Goal: Transaction & Acquisition: Book appointment/travel/reservation

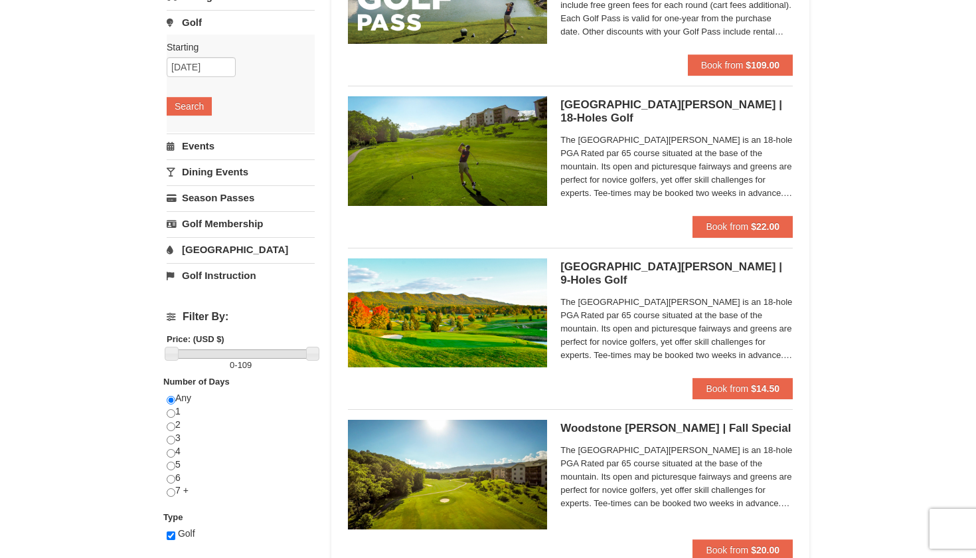
scroll to position [174, 0]
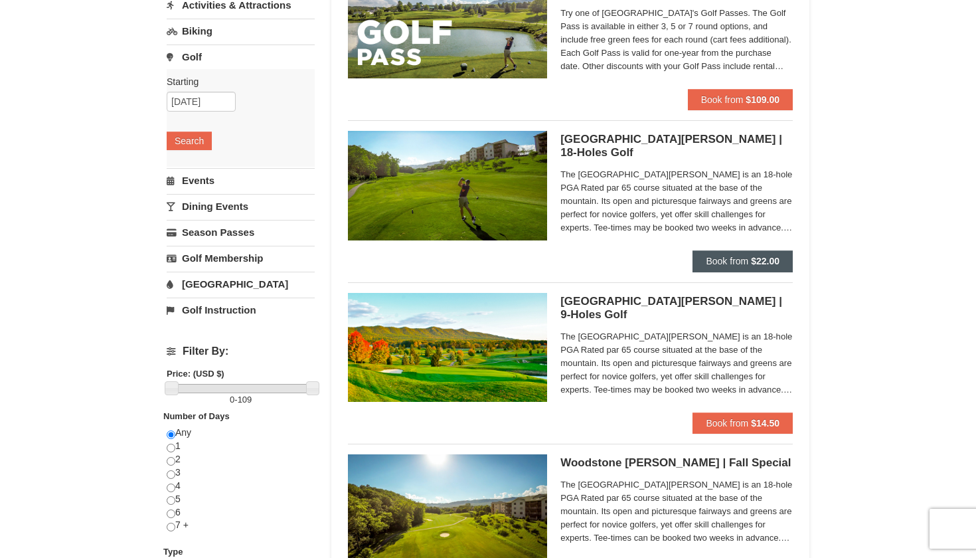
click at [745, 254] on button "Book from $22.00" at bounding box center [742, 260] width 100 height 21
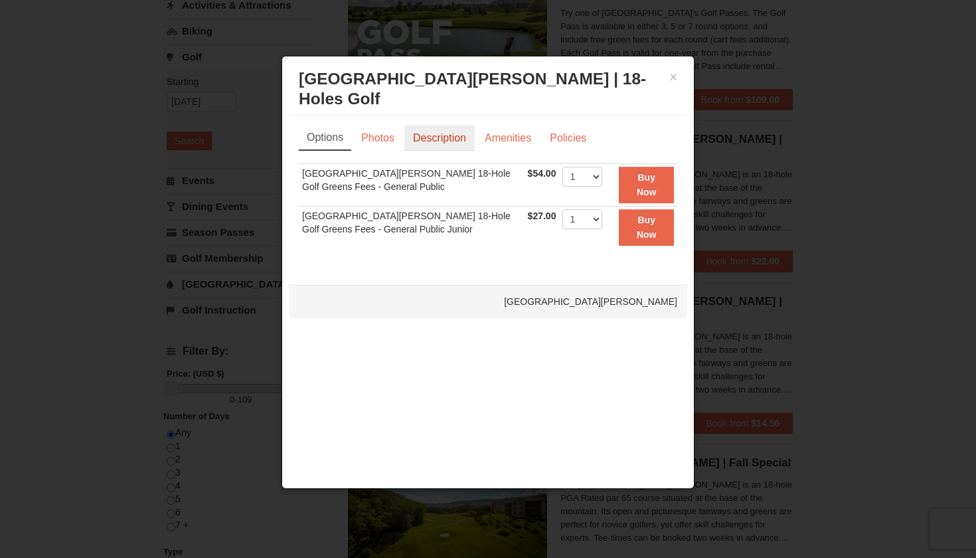
click at [437, 131] on link "Description" at bounding box center [439, 137] width 70 height 25
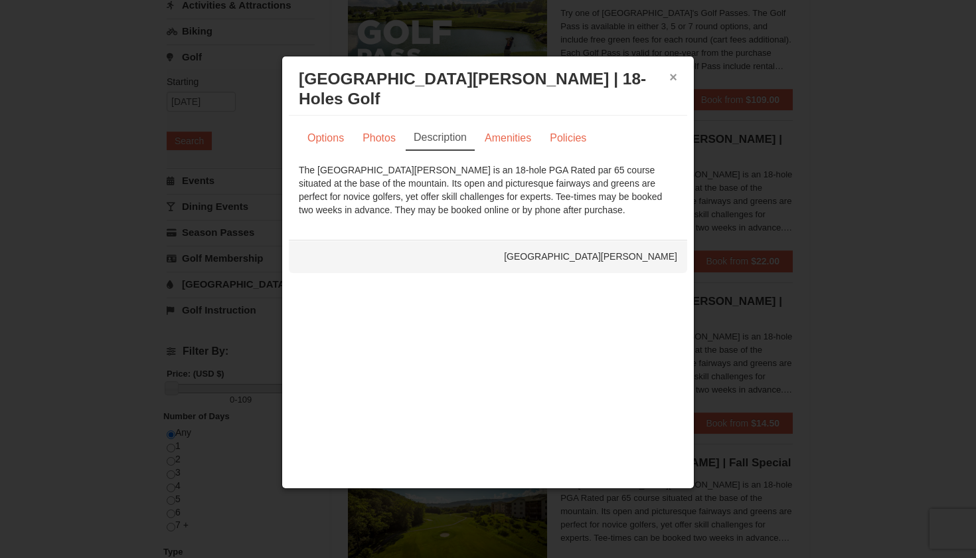
click at [672, 76] on button "×" at bounding box center [673, 76] width 8 height 13
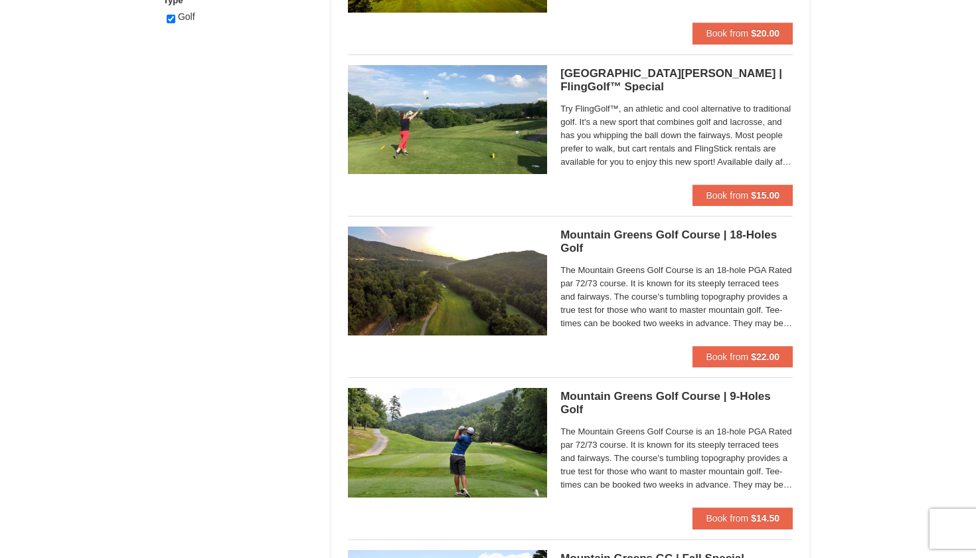
scroll to position [731, 0]
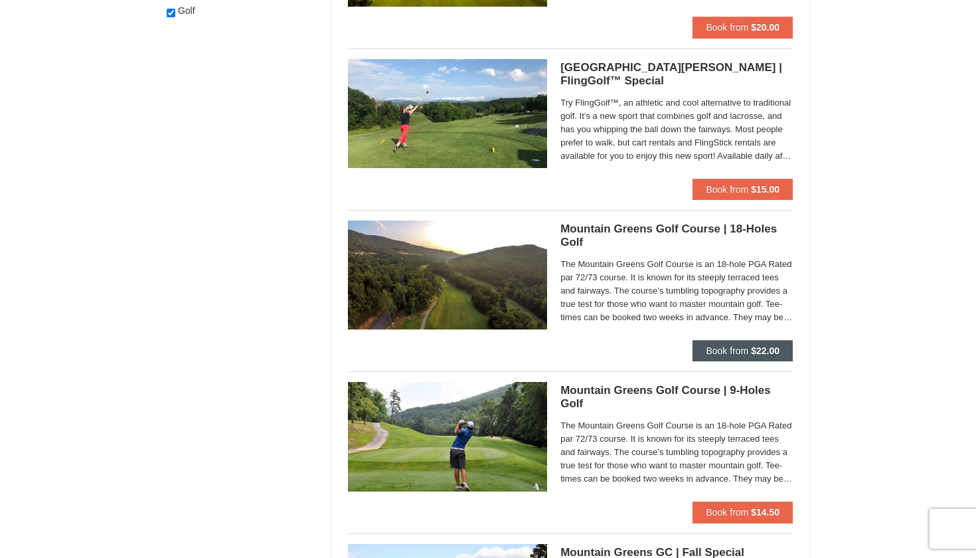
click at [736, 345] on span "Book from" at bounding box center [727, 350] width 42 height 11
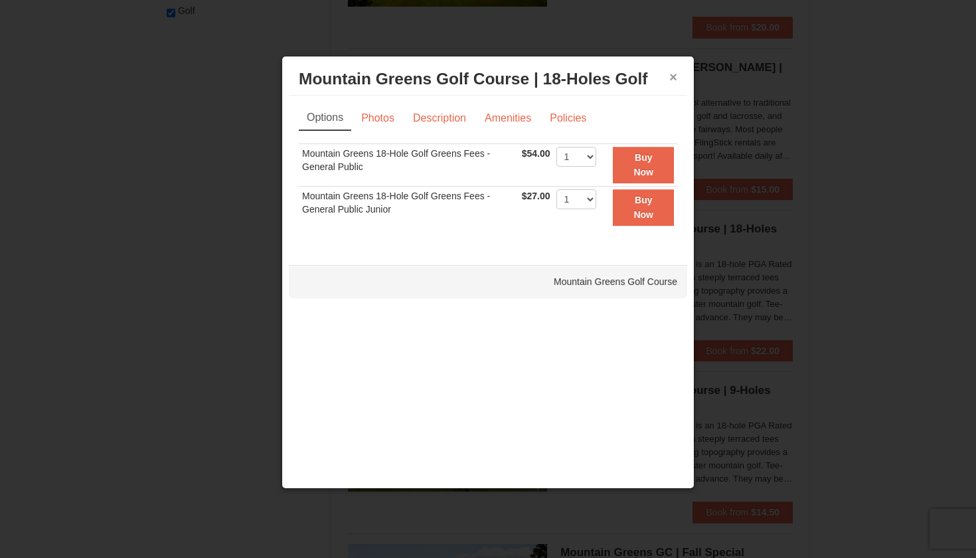
click at [673, 77] on button "×" at bounding box center [673, 76] width 8 height 13
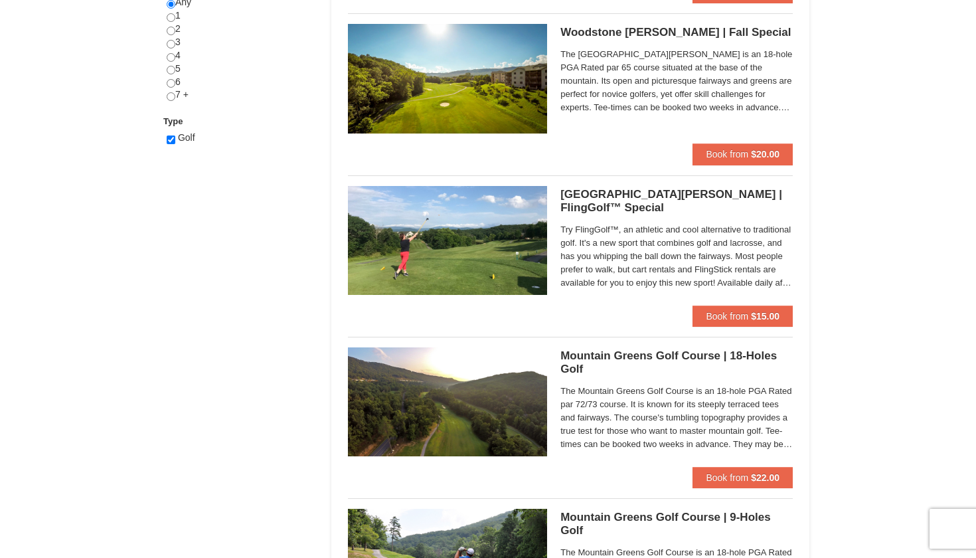
scroll to position [605, 0]
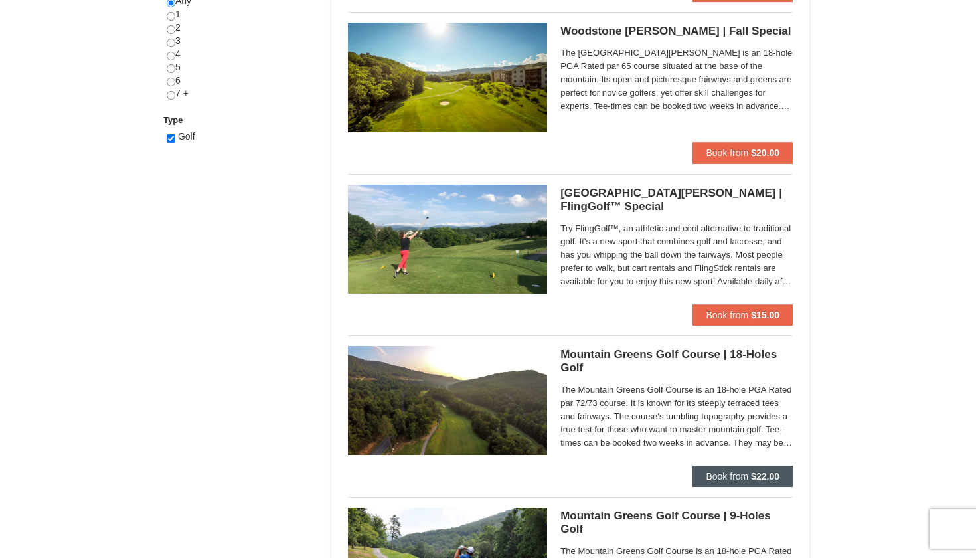
click at [740, 471] on span "Book from" at bounding box center [727, 476] width 42 height 11
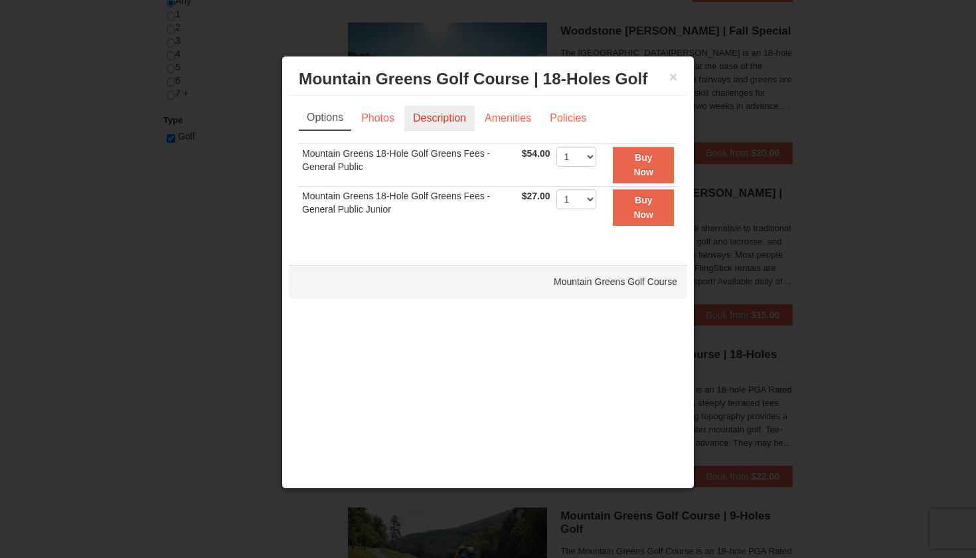
click at [429, 112] on link "Description" at bounding box center [439, 118] width 70 height 25
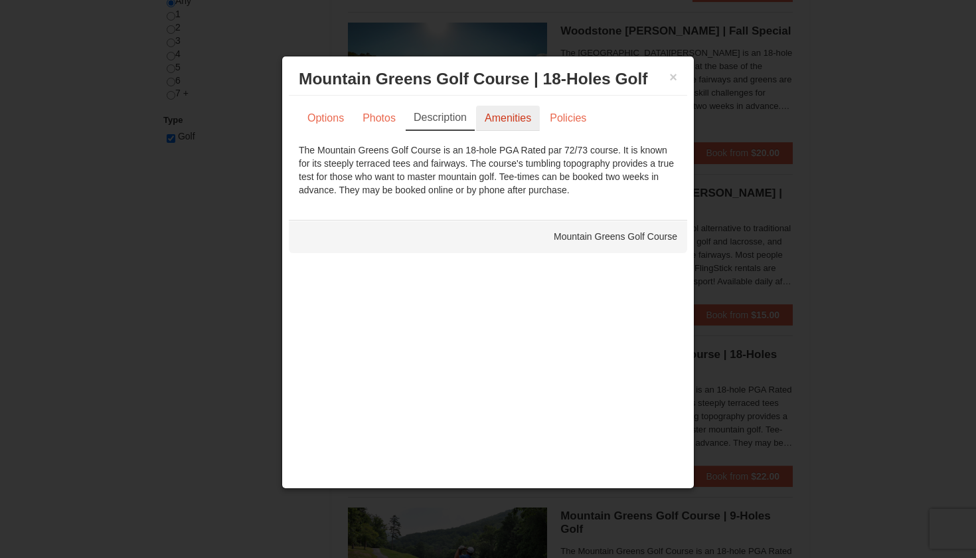
click at [503, 120] on link "Amenities" at bounding box center [508, 118] width 64 height 25
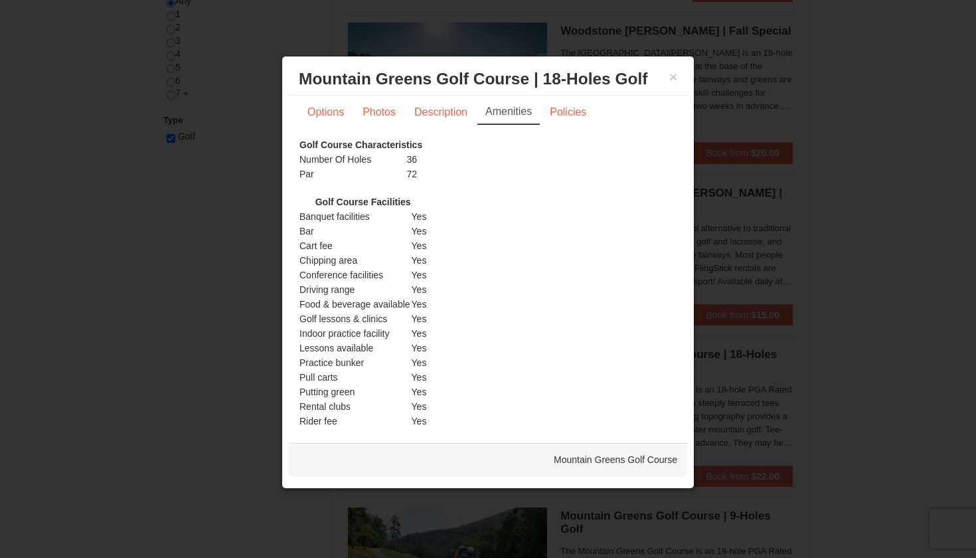
scroll to position [3, 0]
click at [675, 80] on button "×" at bounding box center [673, 76] width 8 height 13
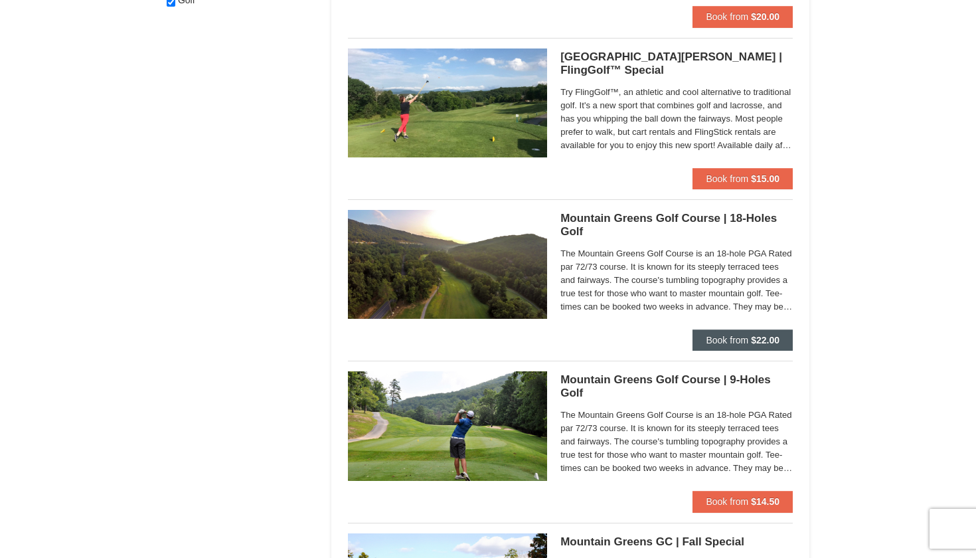
scroll to position [745, 0]
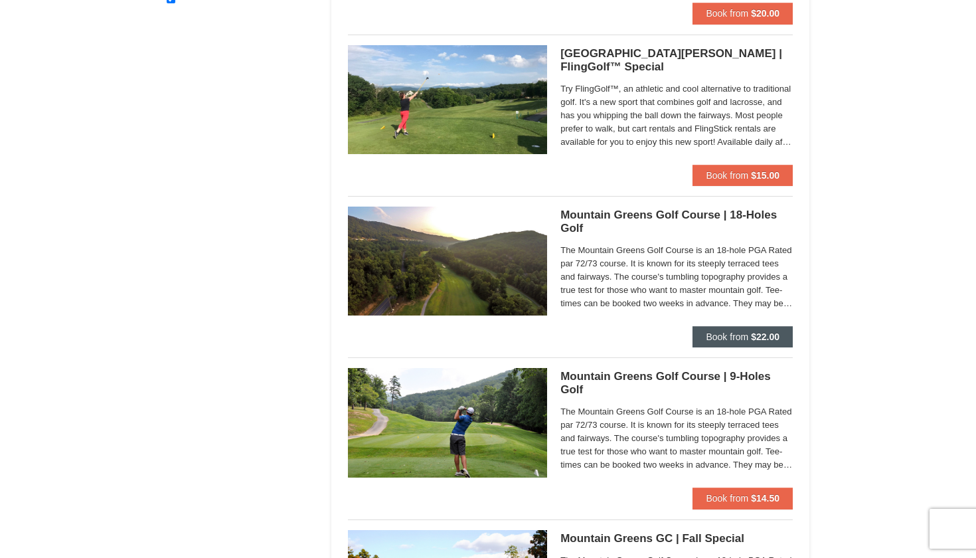
click at [727, 339] on span "Book from" at bounding box center [727, 336] width 42 height 11
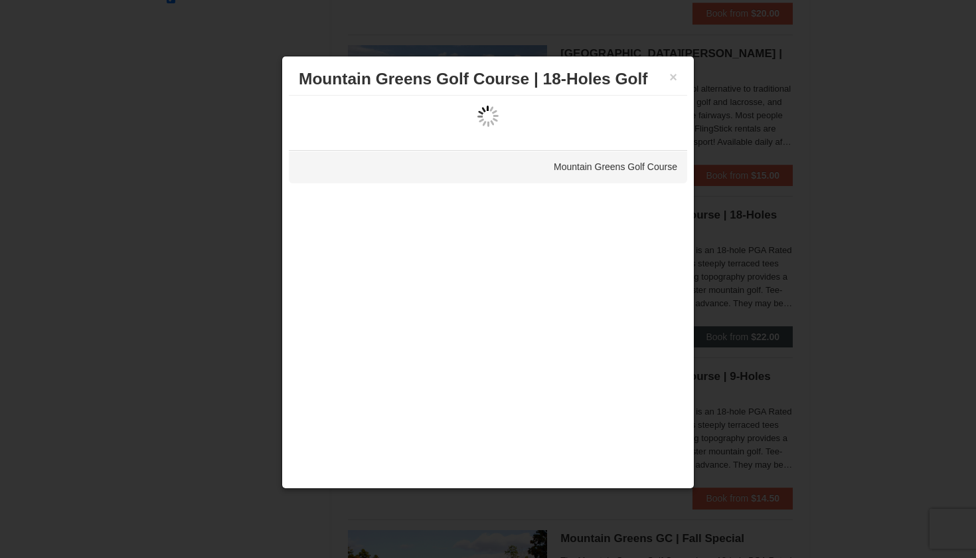
scroll to position [0, 0]
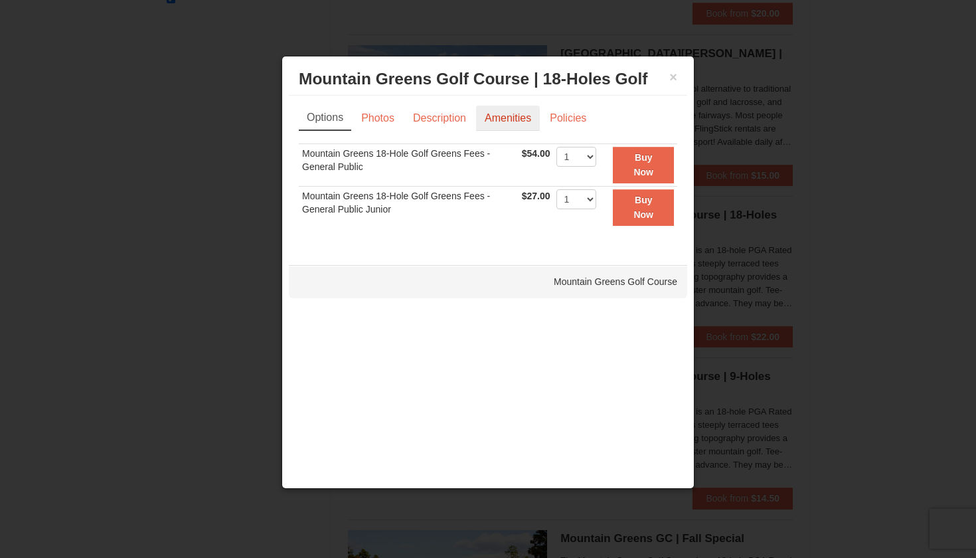
click at [518, 112] on link "Amenities" at bounding box center [508, 118] width 64 height 25
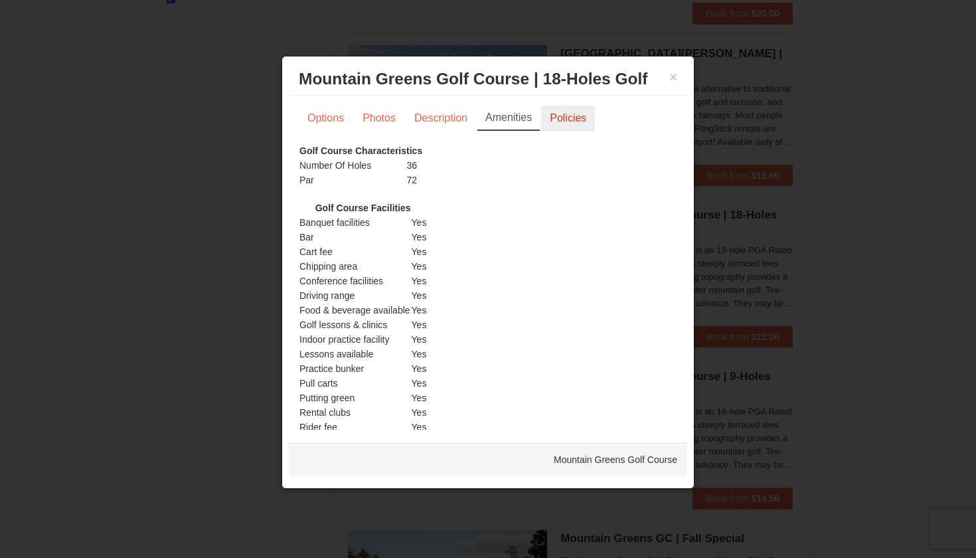
click at [556, 123] on link "Policies" at bounding box center [568, 118] width 54 height 25
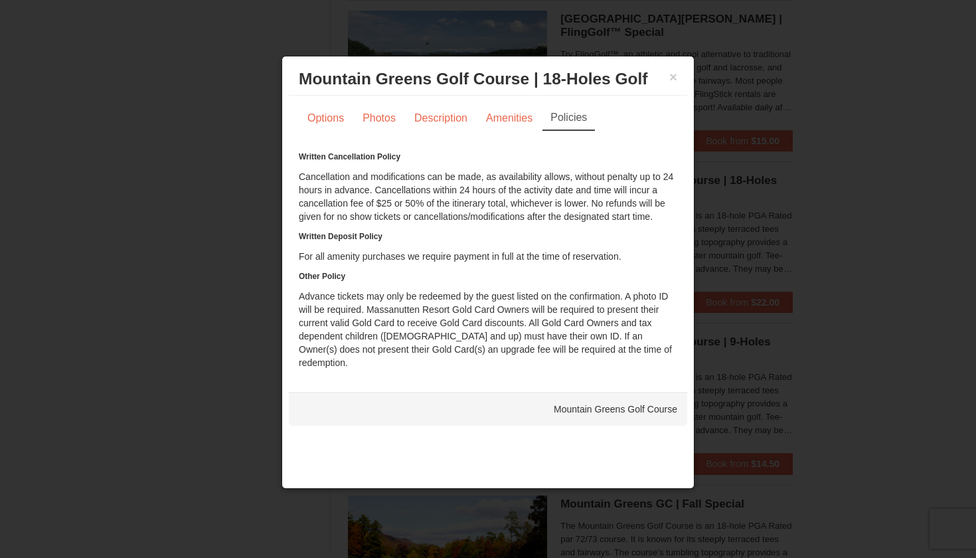
scroll to position [776, 0]
click at [676, 80] on button "×" at bounding box center [673, 76] width 8 height 13
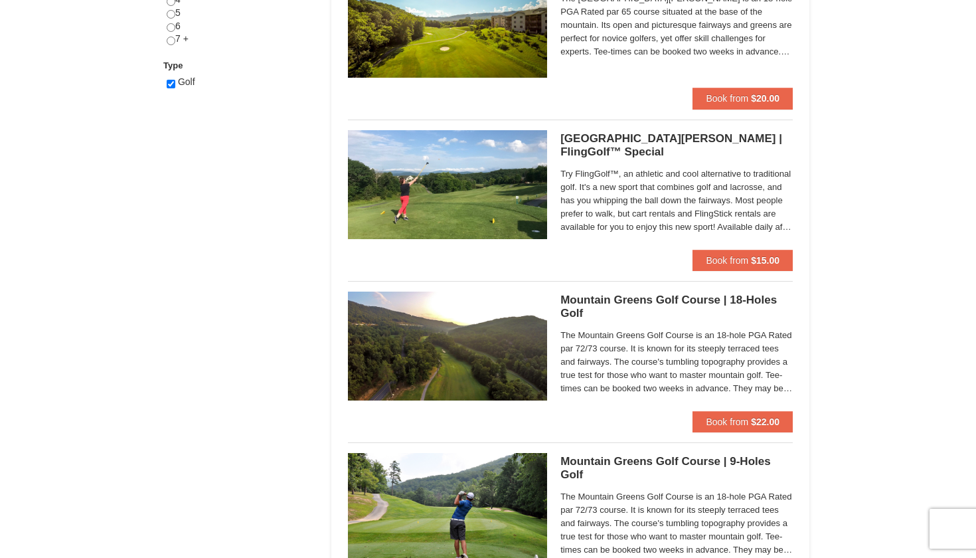
scroll to position [733, 0]
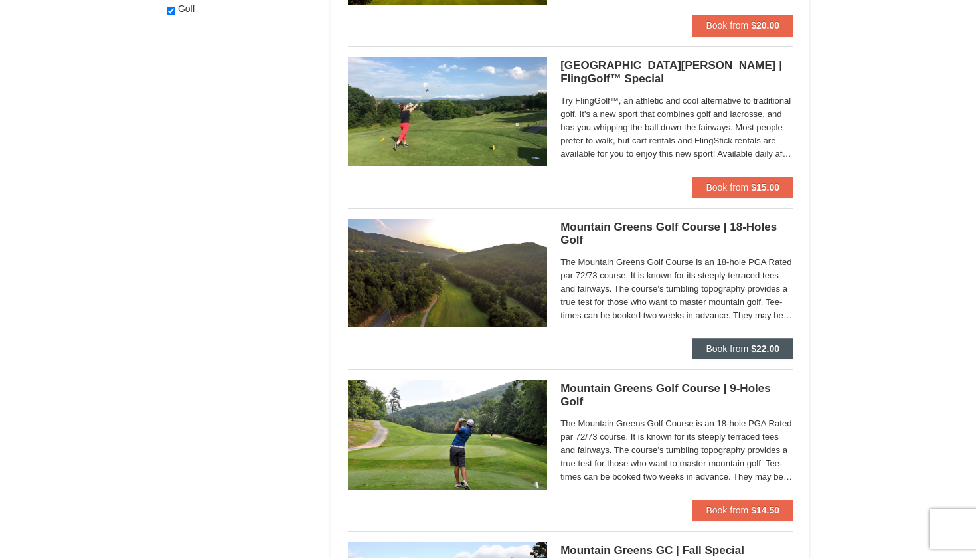
click at [745, 341] on button "Book from $22.00" at bounding box center [742, 348] width 100 height 21
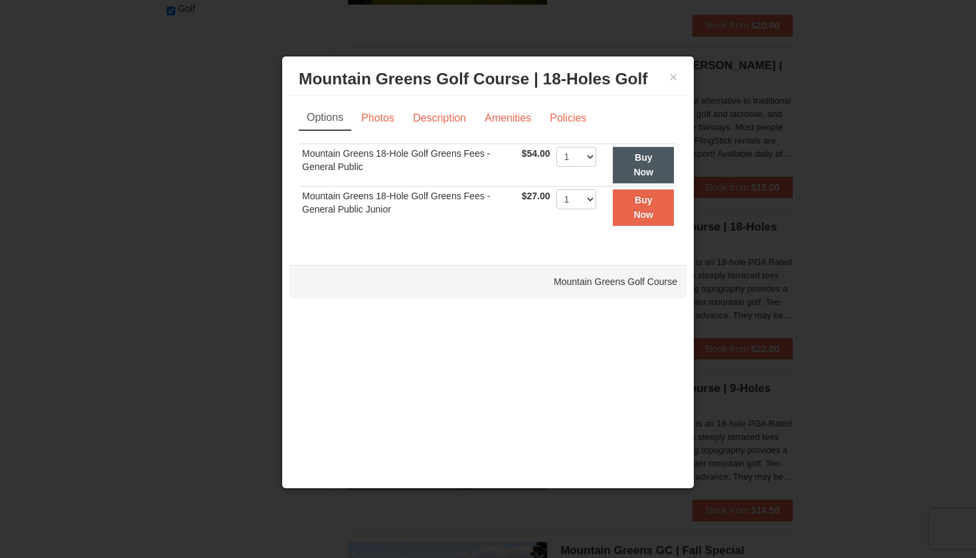
click at [653, 172] on strong "Buy Now" at bounding box center [643, 164] width 20 height 25
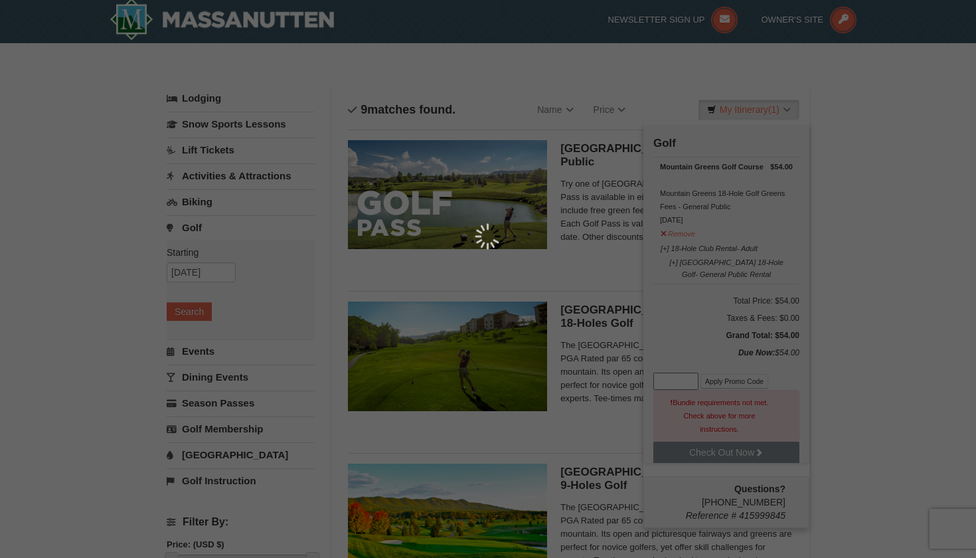
scroll to position [4, 0]
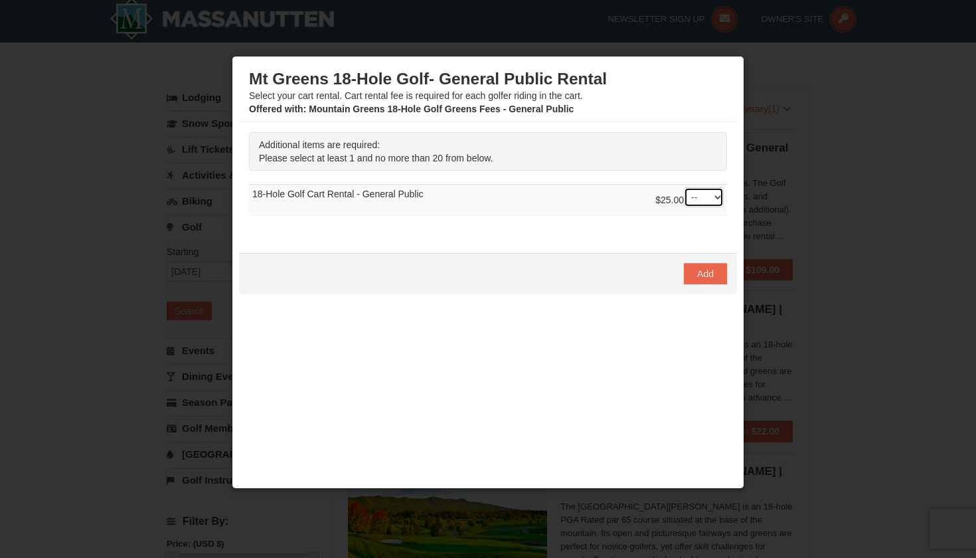
select select "1"
click at [710, 267] on button "Add" at bounding box center [705, 273] width 43 height 21
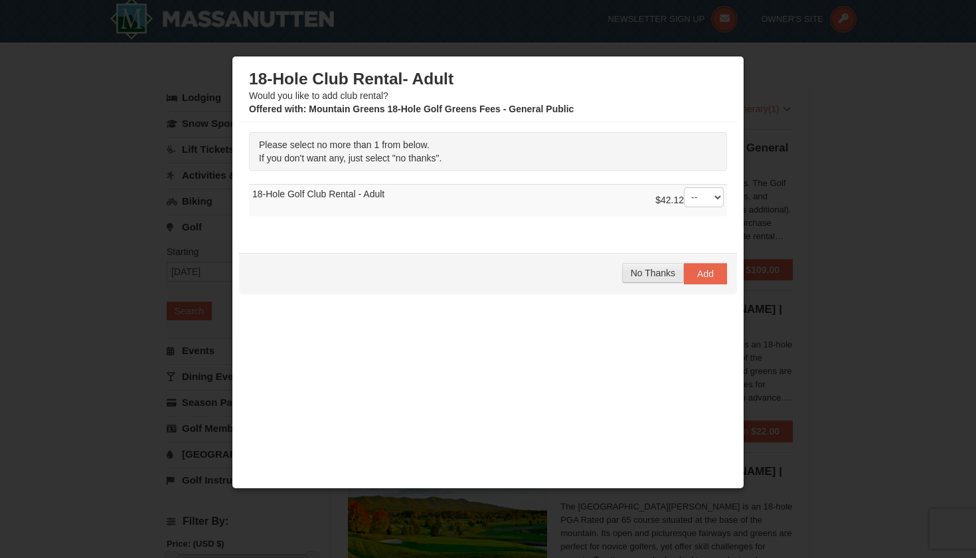
click at [662, 268] on span "No Thanks" at bounding box center [653, 272] width 44 height 11
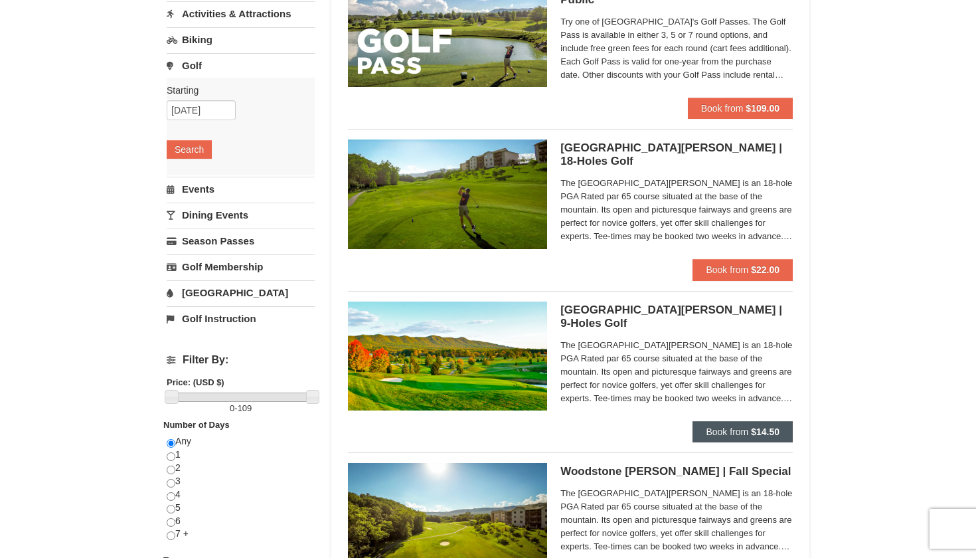
scroll to position [167, 0]
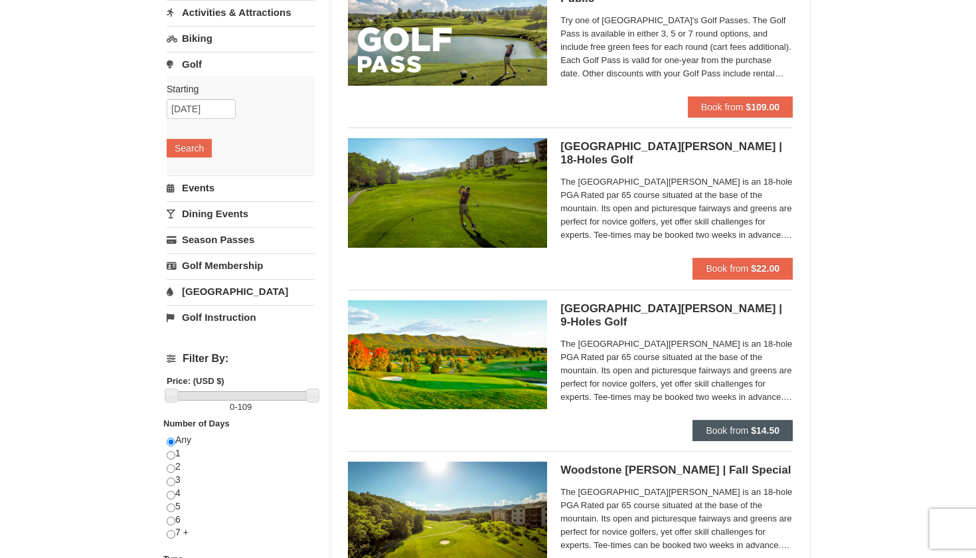
click at [735, 421] on button "Book from $14.50" at bounding box center [742, 429] width 100 height 21
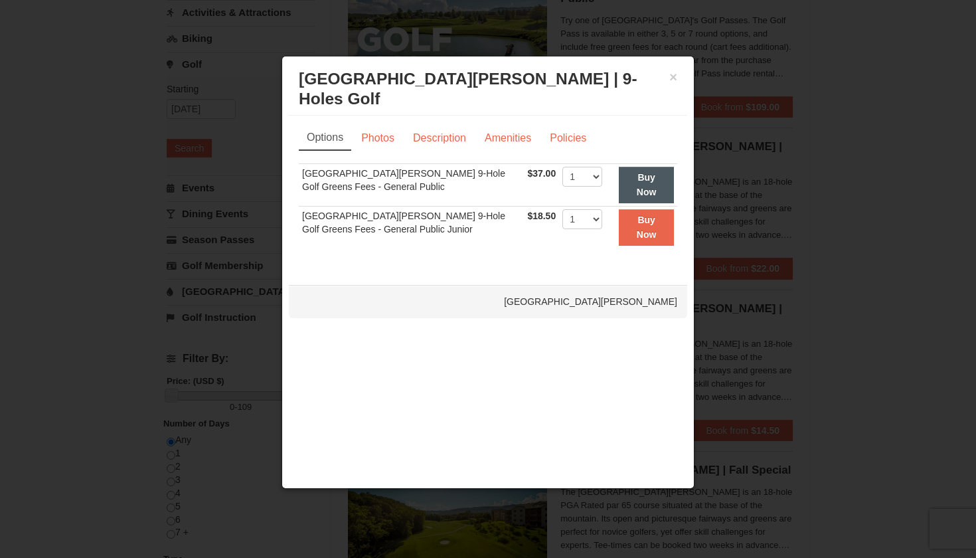
click at [664, 179] on button "Buy Now" at bounding box center [646, 185] width 55 height 37
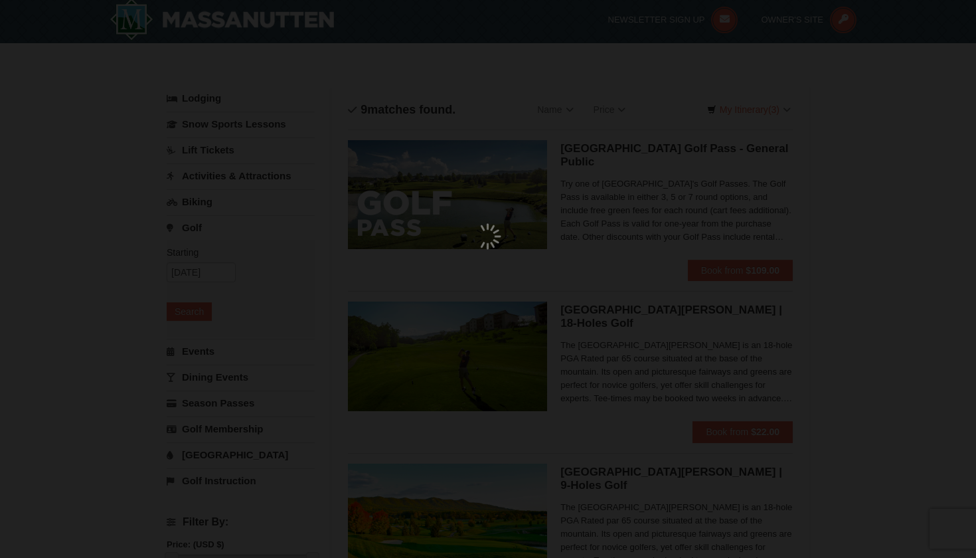
scroll to position [4, 0]
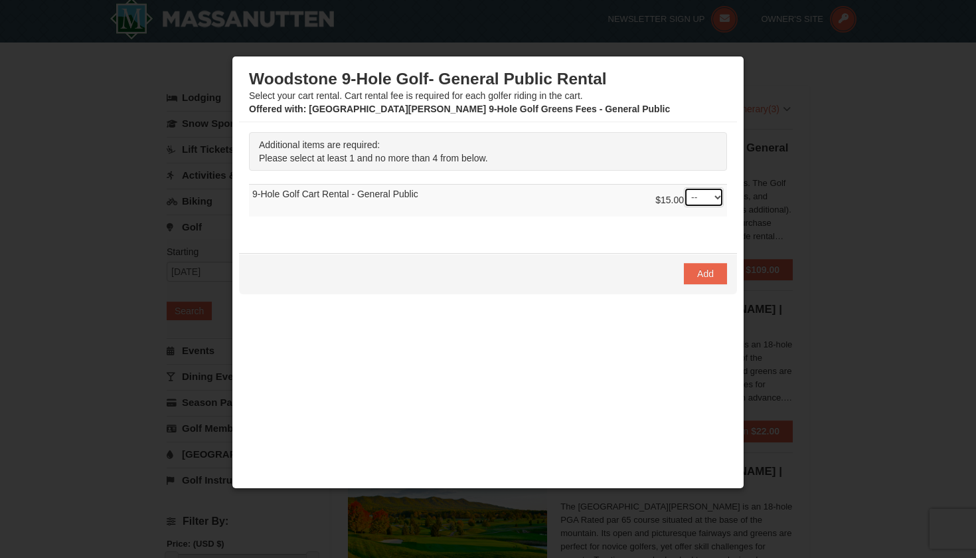
select select "1"
click at [709, 279] on button "Add" at bounding box center [705, 273] width 43 height 21
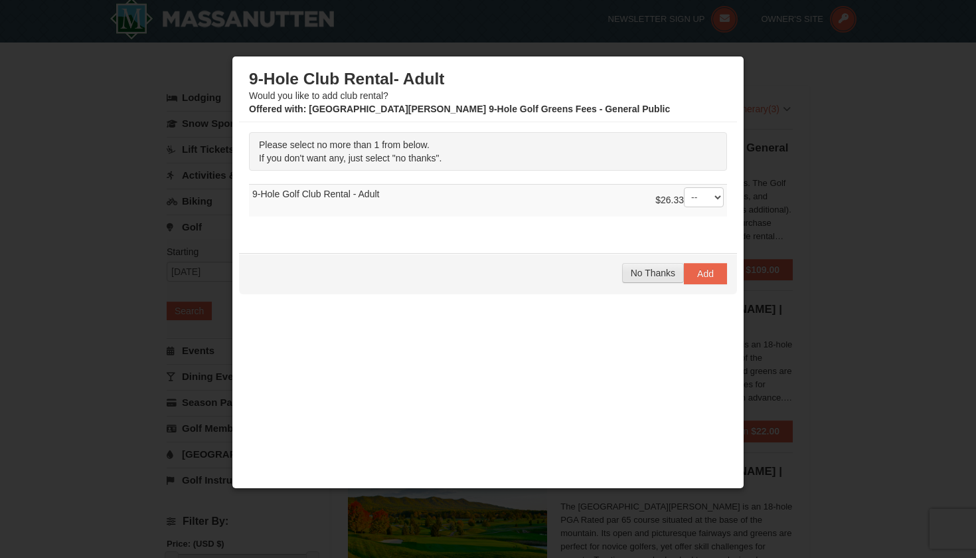
click at [650, 267] on span "No Thanks" at bounding box center [653, 272] width 44 height 11
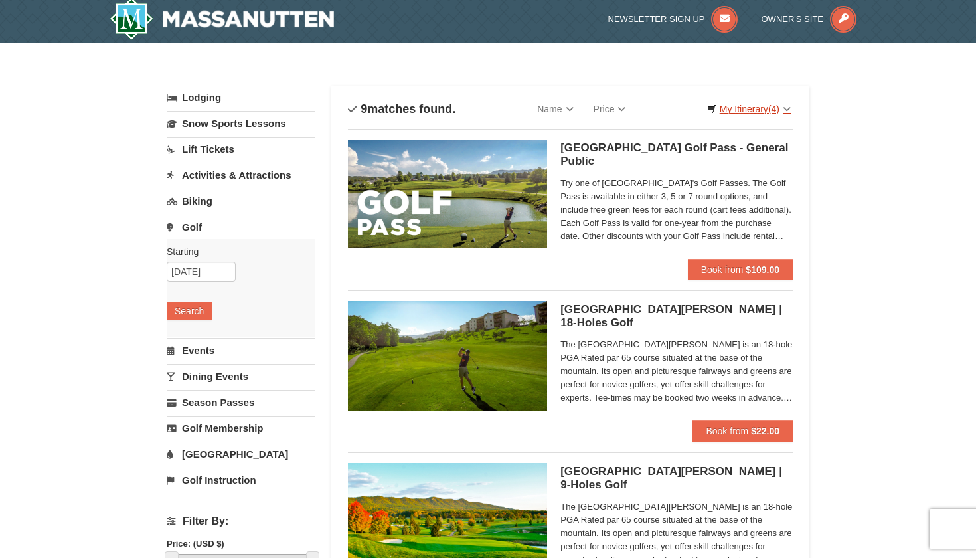
click at [754, 112] on link "My Itinerary (4)" at bounding box center [748, 109] width 101 height 20
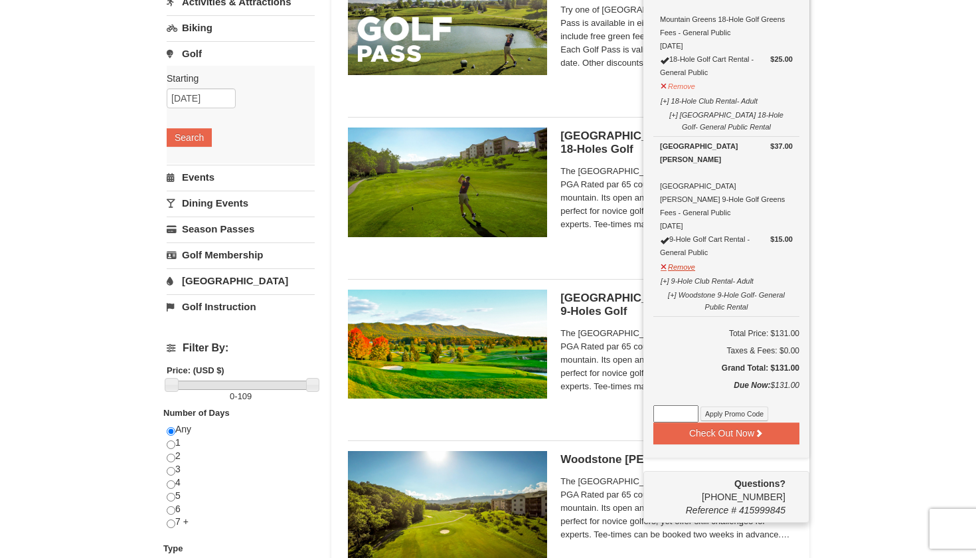
scroll to position [177, 0]
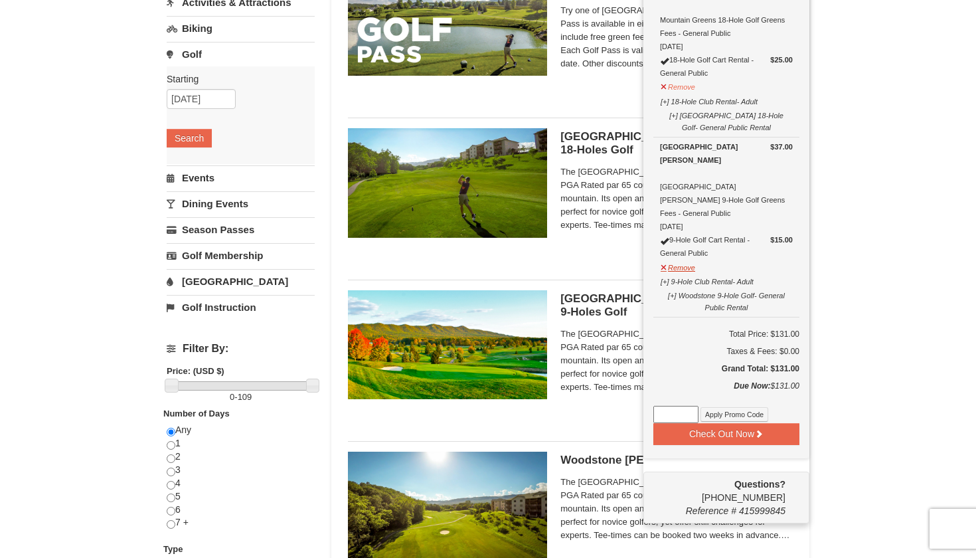
click at [669, 258] on button "Remove" at bounding box center [678, 266] width 36 height 17
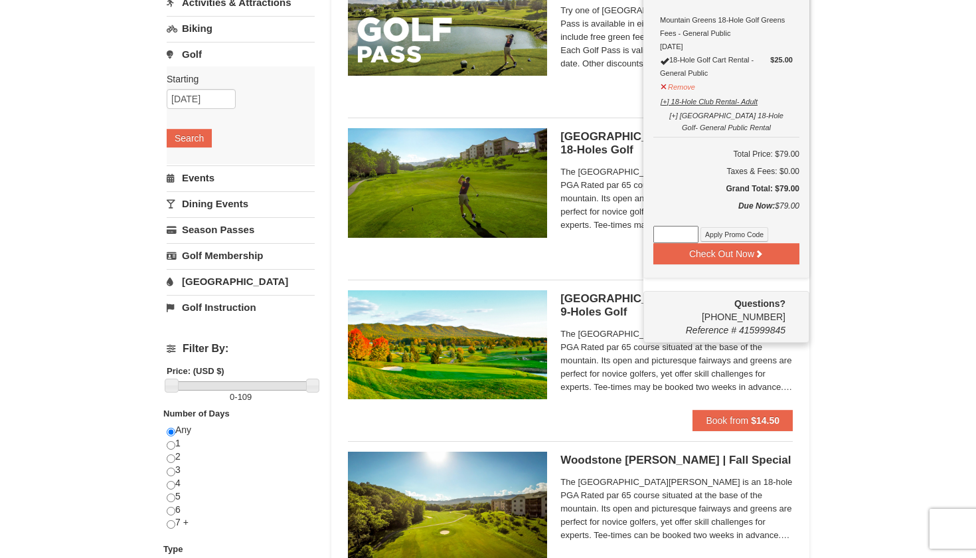
click at [687, 92] on button "[+] 18-Hole Club Rental- Adult" at bounding box center [709, 100] width 98 height 17
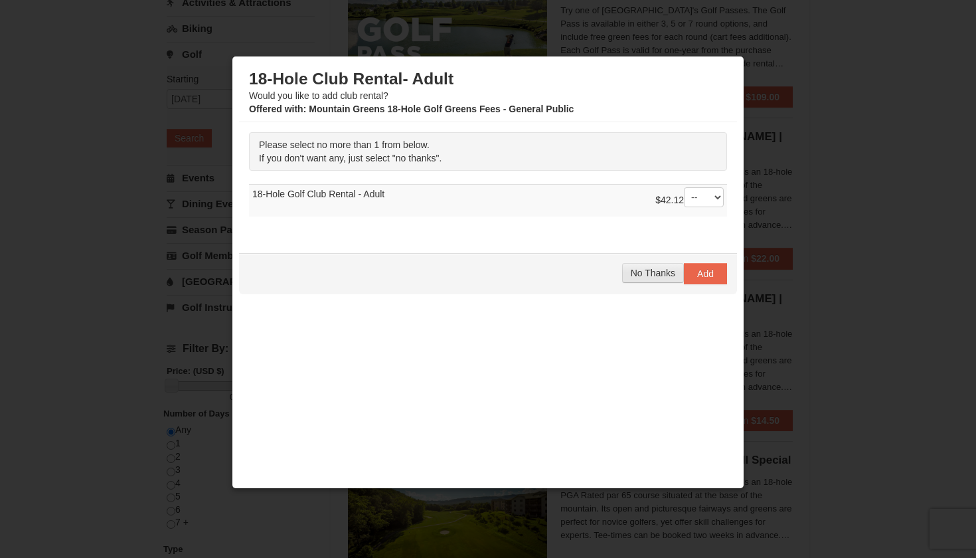
click at [650, 268] on span "No Thanks" at bounding box center [653, 272] width 44 height 11
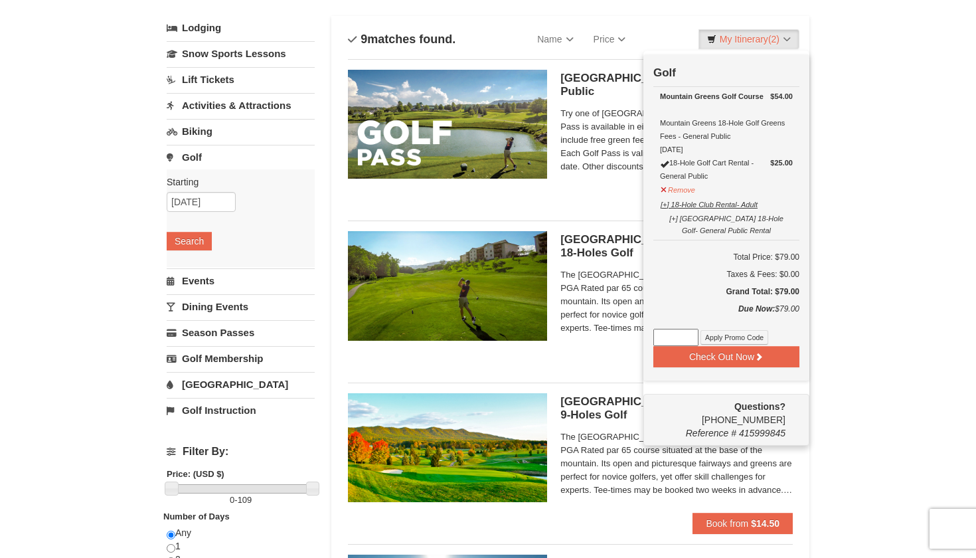
scroll to position [73, 0]
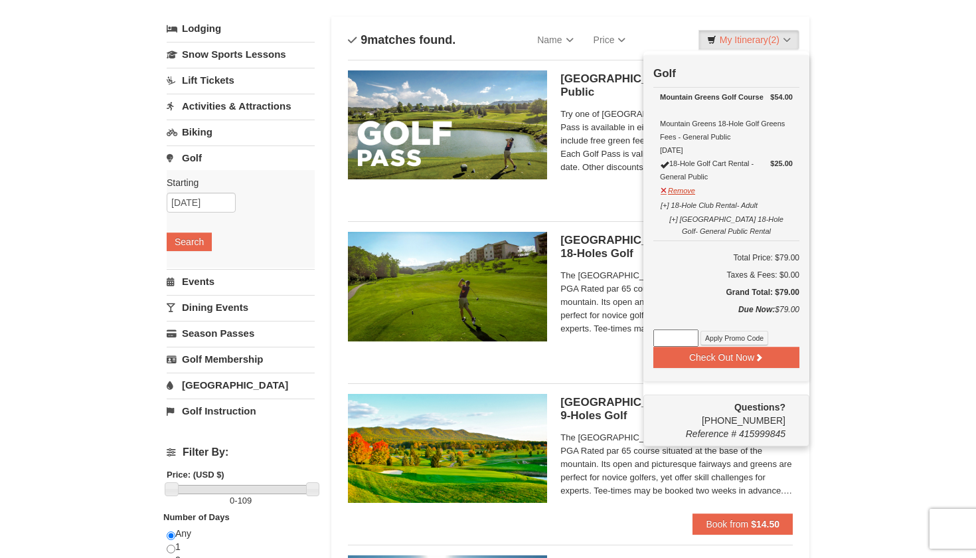
click at [678, 188] on button "Remove" at bounding box center [678, 189] width 36 height 17
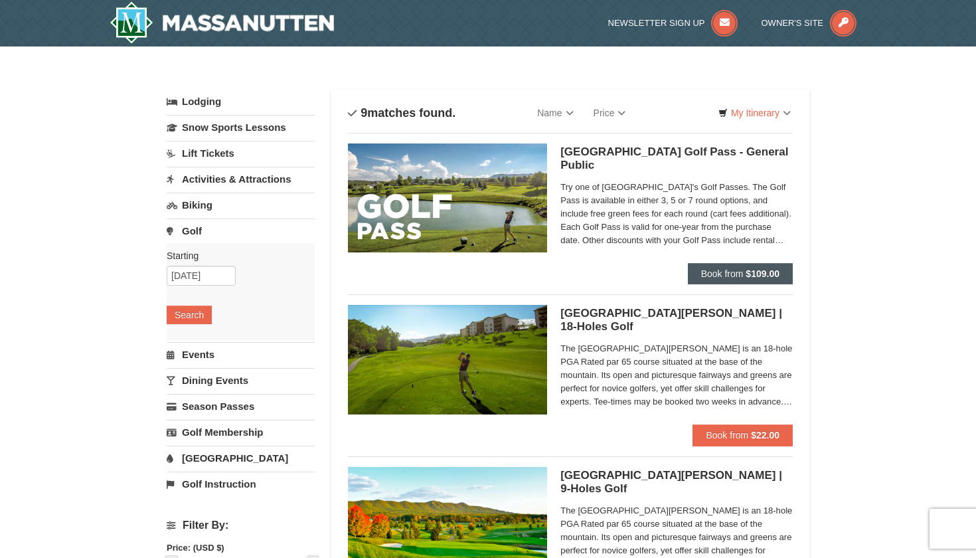
scroll to position [0, 0]
click at [764, 266] on button "Book from $109.00" at bounding box center [740, 273] width 105 height 21
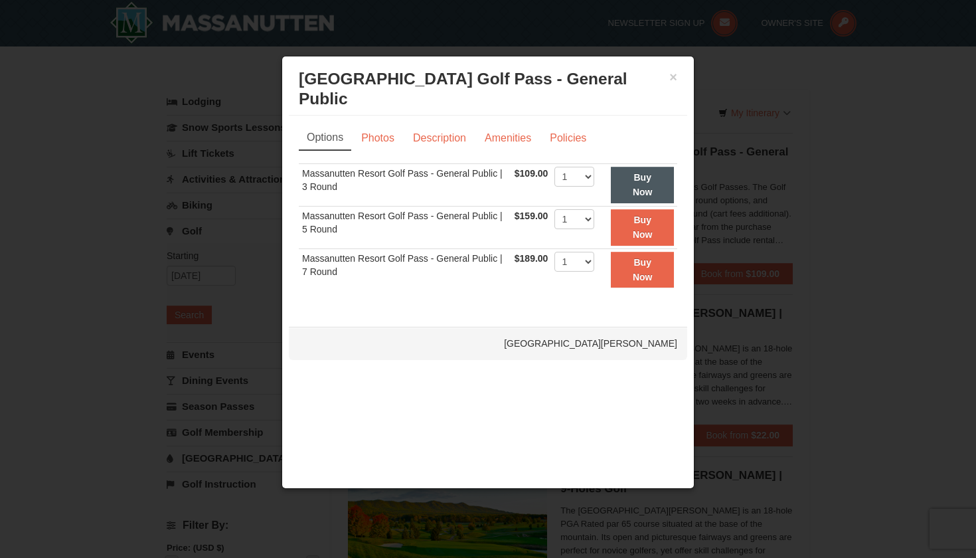
click at [650, 185] on button "Buy Now" at bounding box center [642, 185] width 63 height 37
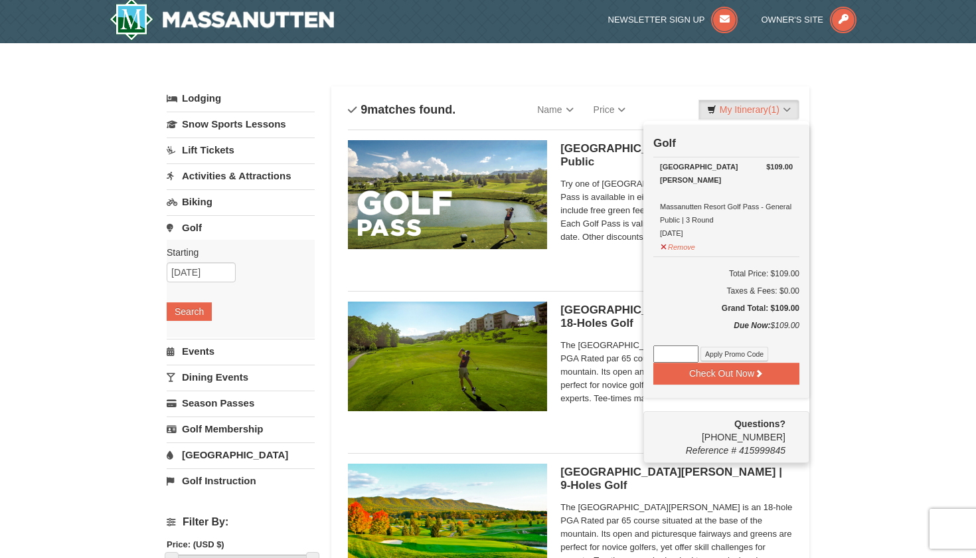
scroll to position [4, 0]
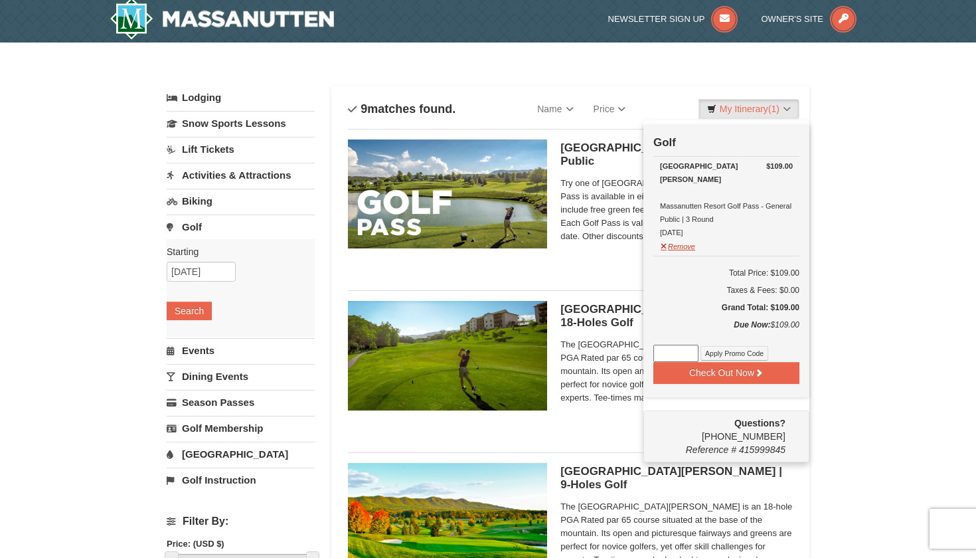
click at [674, 245] on button "Remove" at bounding box center [678, 244] width 36 height 17
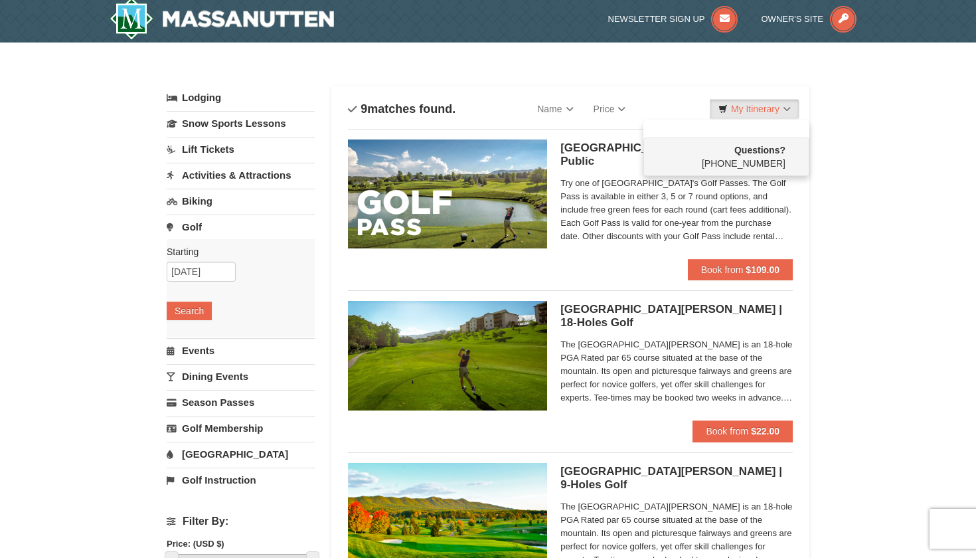
click at [718, 238] on span "Try one of Massanutten Resort's Golf Passes. The Golf Pass is available in eith…" at bounding box center [676, 210] width 232 height 66
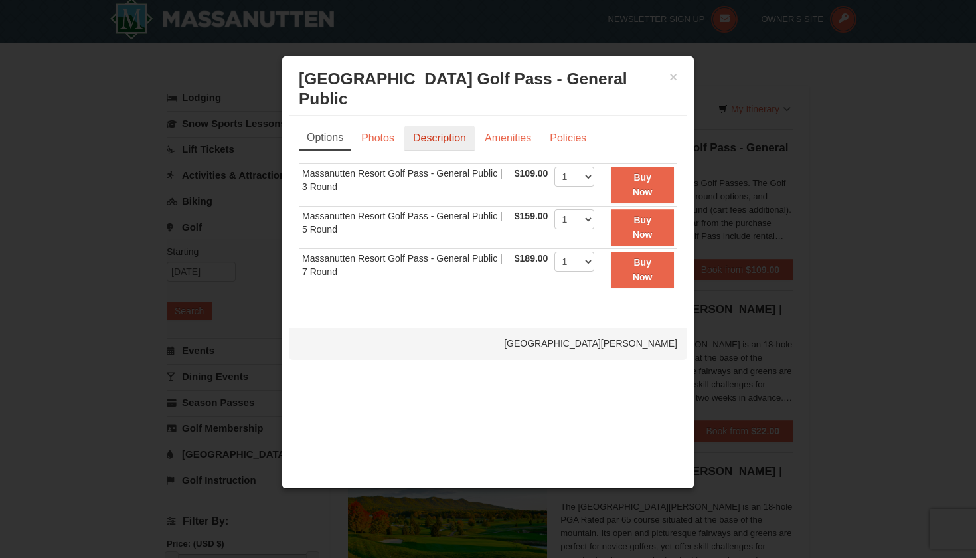
click at [428, 132] on link "Description" at bounding box center [439, 137] width 70 height 25
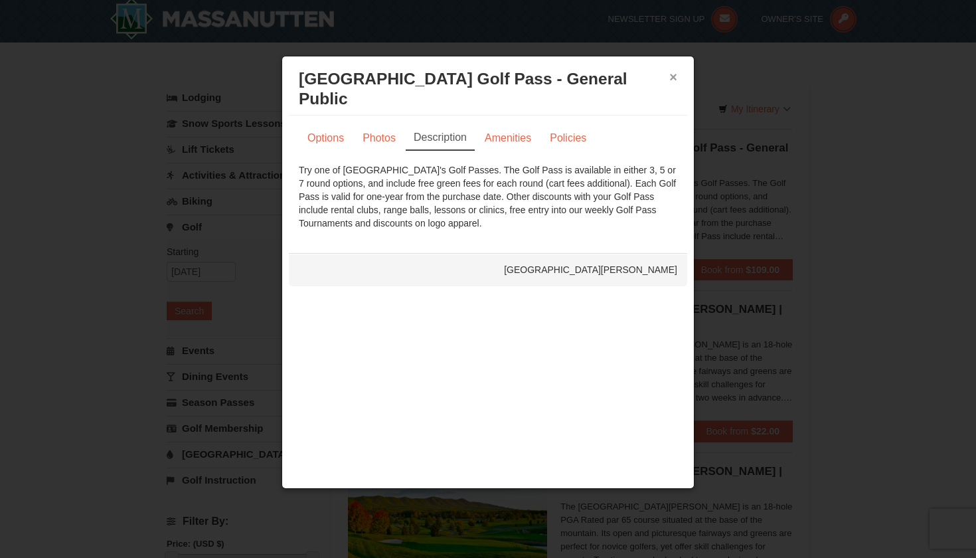
click at [674, 78] on button "×" at bounding box center [673, 76] width 8 height 13
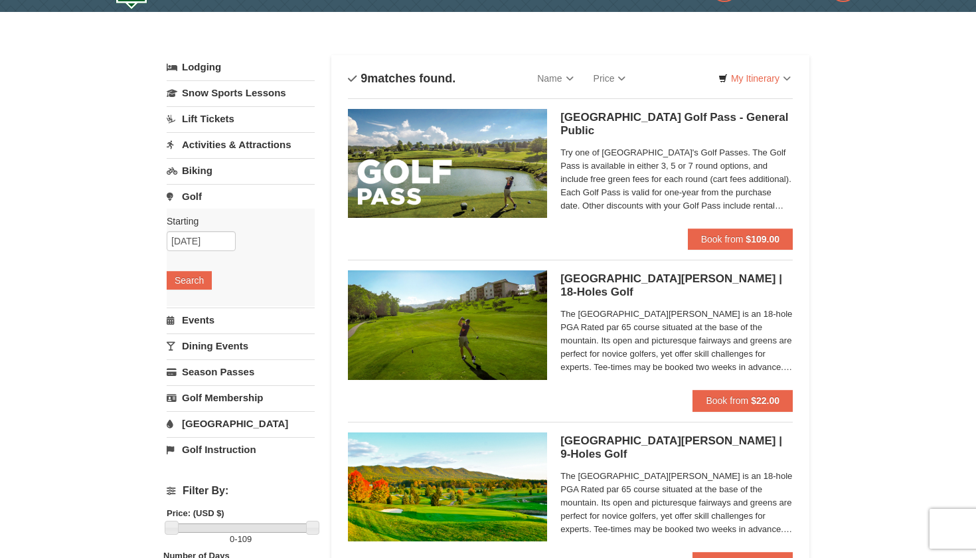
scroll to position [37, 0]
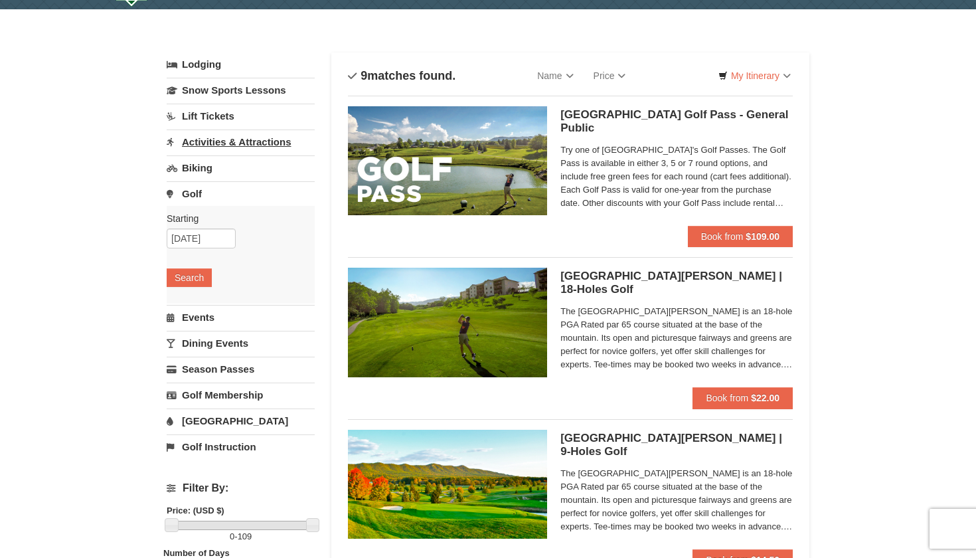
click at [233, 144] on link "Activities & Attractions" at bounding box center [241, 141] width 148 height 25
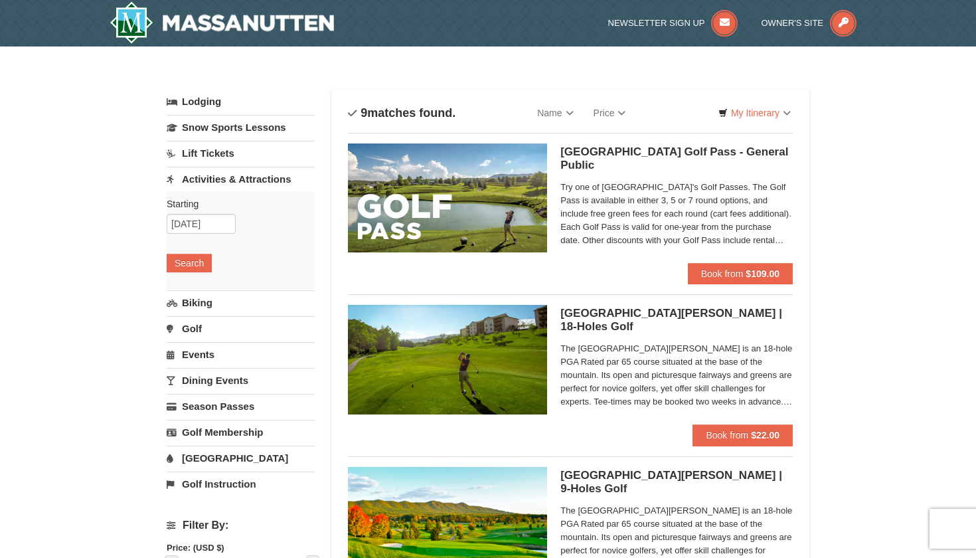
scroll to position [0, 0]
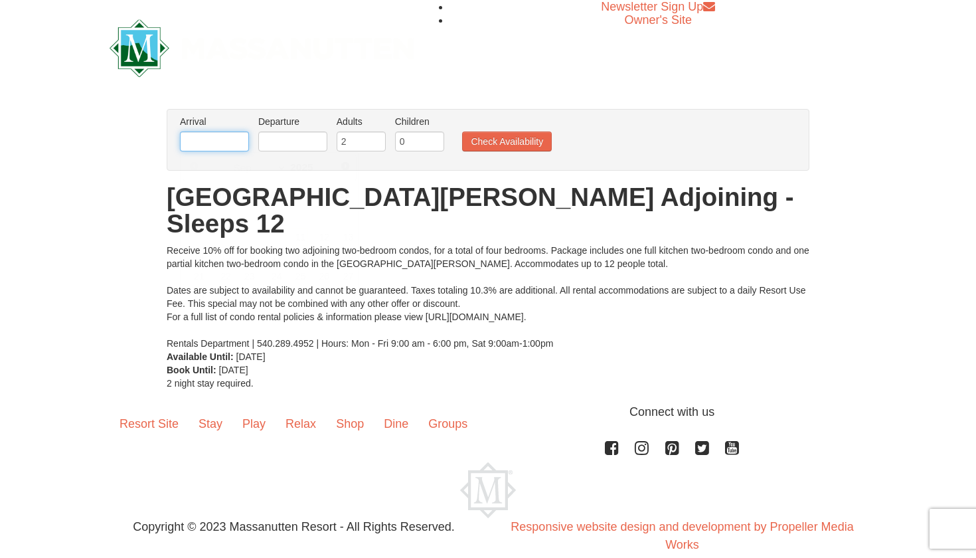
click at [239, 148] on input "text" at bounding box center [214, 141] width 69 height 20
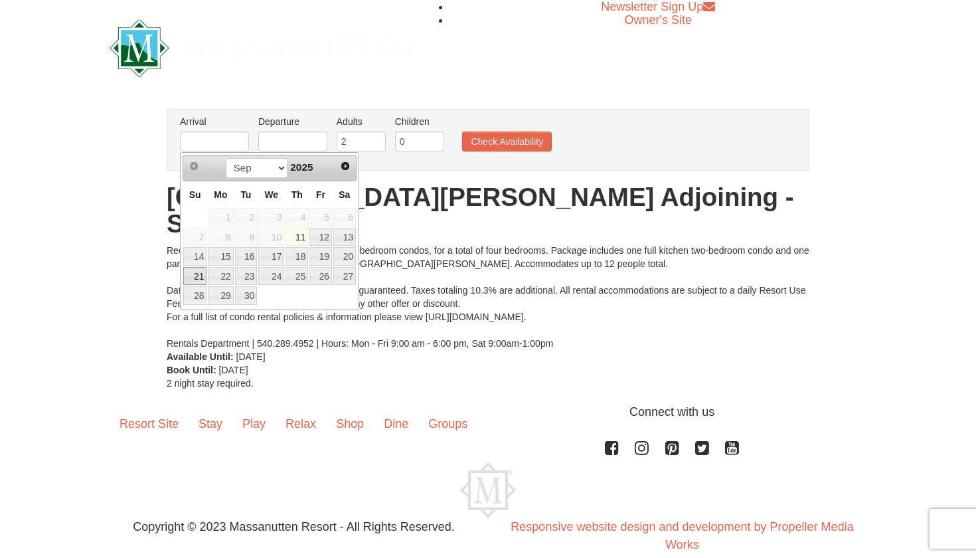
click at [187, 281] on link "21" at bounding box center [194, 276] width 23 height 19
type input "[DATE]"
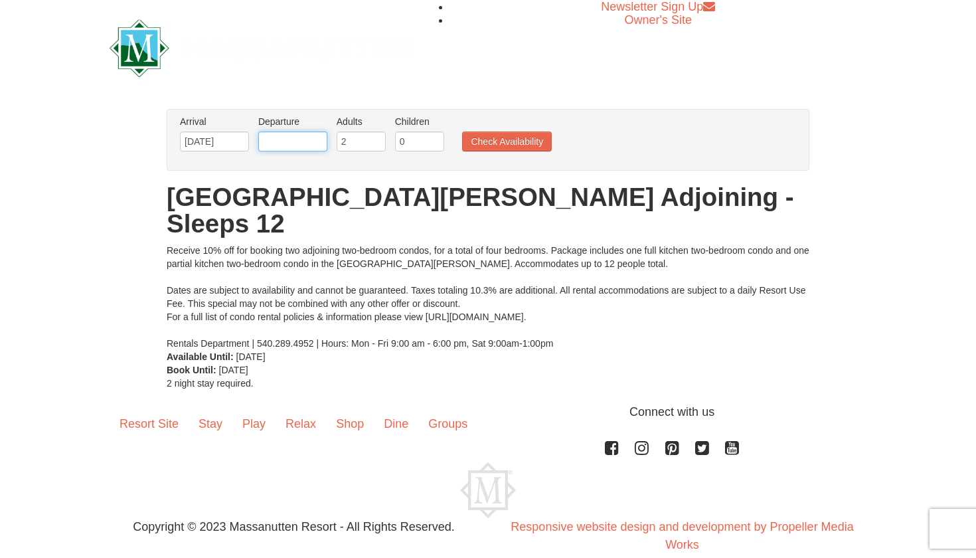
click at [275, 139] on input "text" at bounding box center [292, 141] width 69 height 20
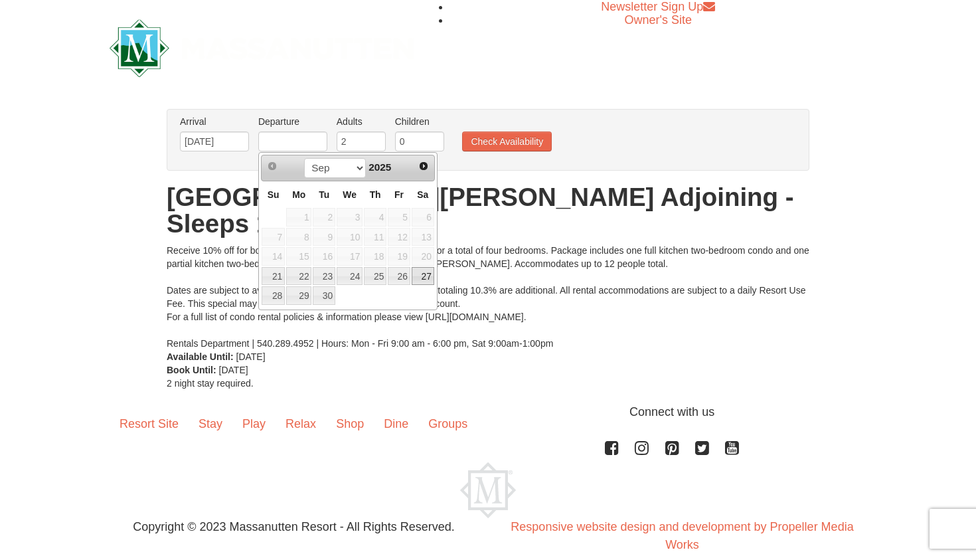
click at [422, 282] on link "27" at bounding box center [423, 276] width 23 height 19
type input "[DATE]"
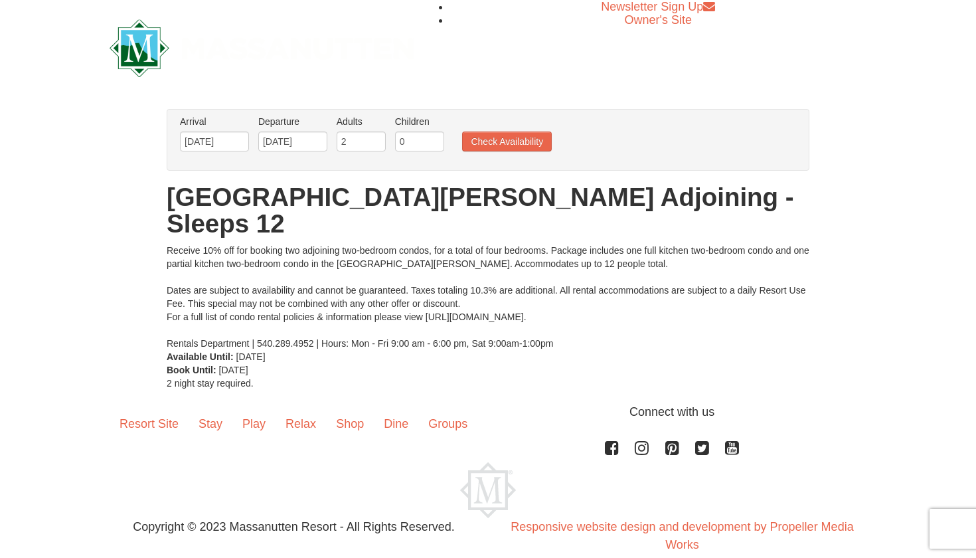
click at [502, 154] on ul "Arrival Please format dates MM/DD/YYYY Please format dates MM/DD/YYYY [DATE] De…" at bounding box center [481, 136] width 609 height 43
click at [502, 145] on button "Check Availability" at bounding box center [507, 141] width 90 height 20
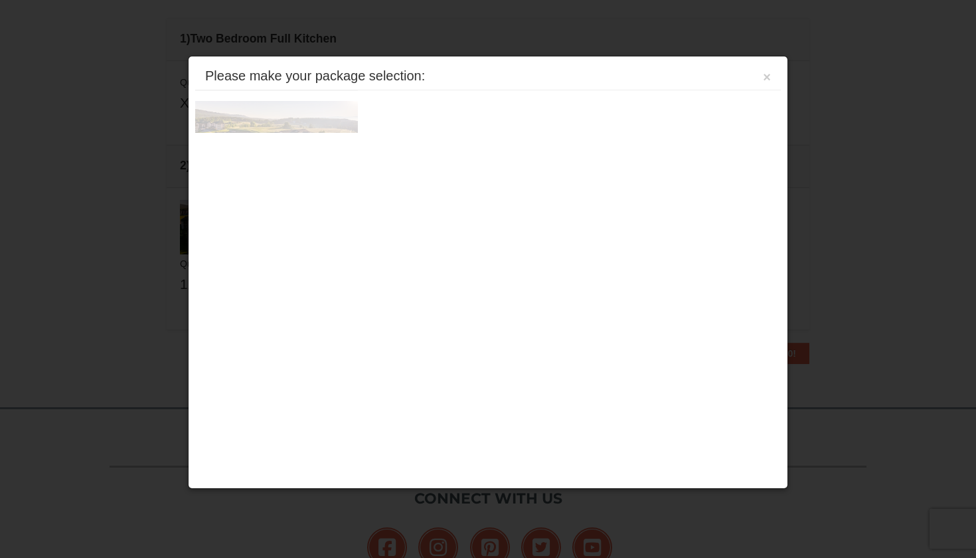
scroll to position [406, 0]
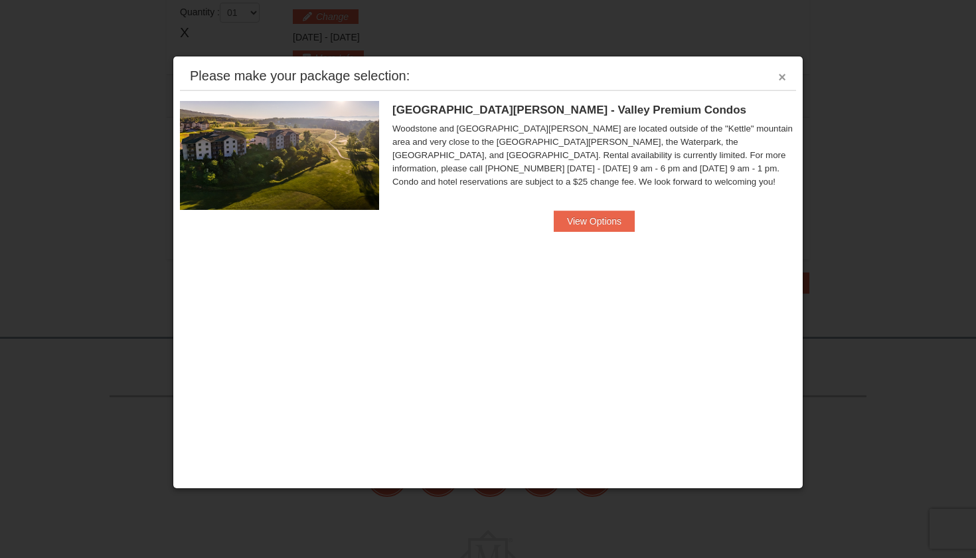
click at [778, 76] on button "×" at bounding box center [782, 76] width 8 height 13
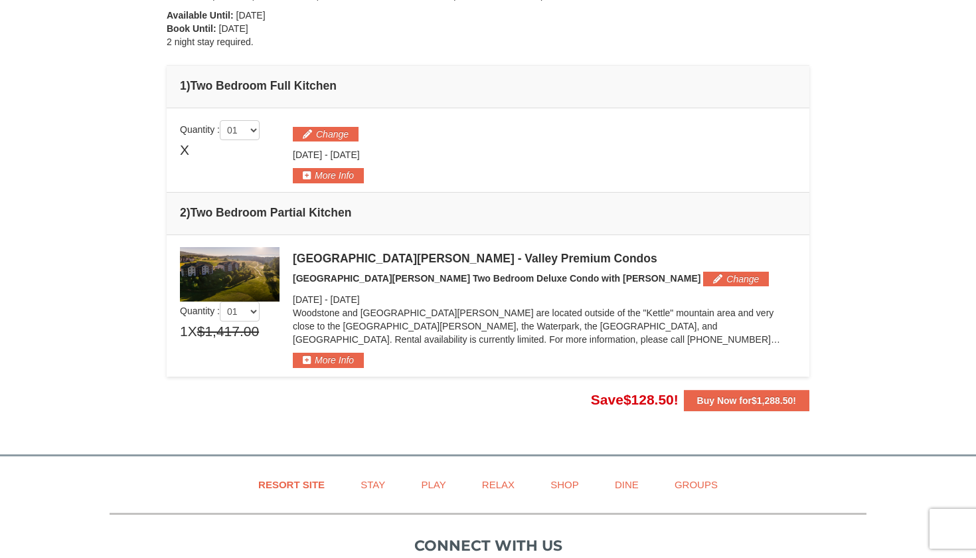
scroll to position [295, 0]
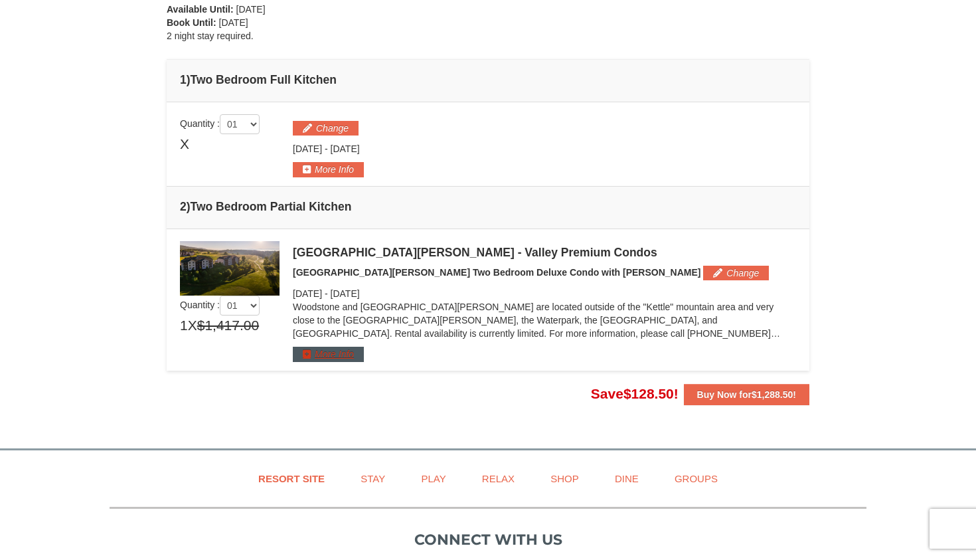
click at [336, 350] on button "More Info" at bounding box center [328, 353] width 71 height 15
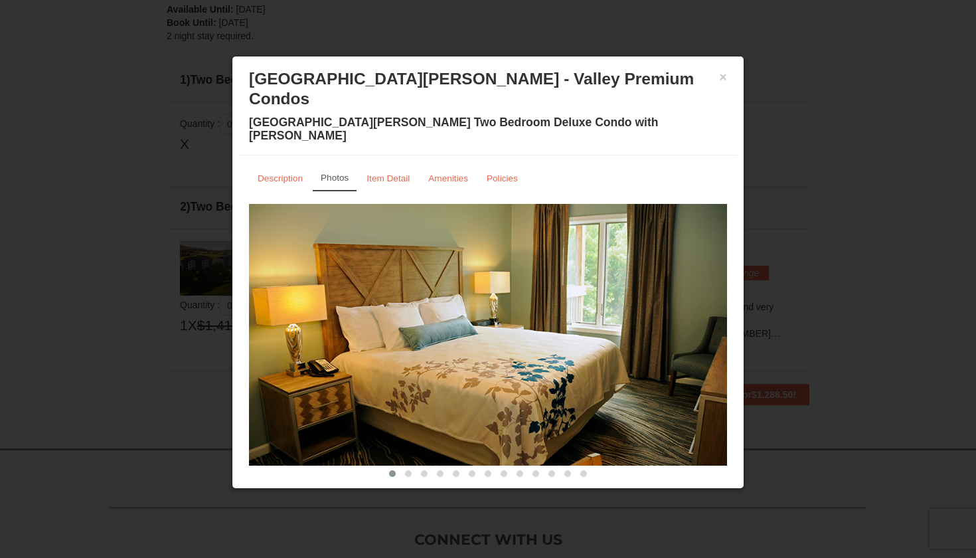
click at [626, 333] on img at bounding box center [488, 335] width 478 height 262
click at [406, 470] on span at bounding box center [408, 473] width 7 height 7
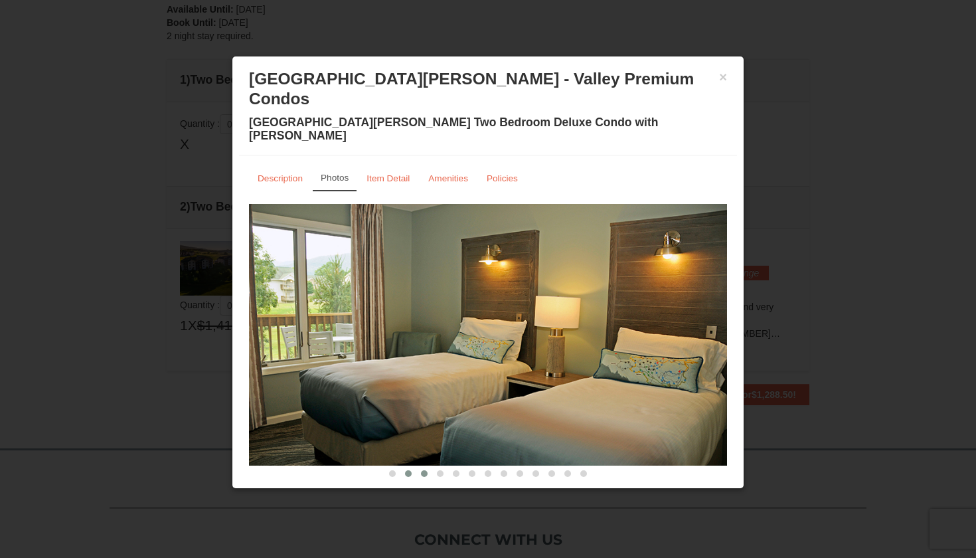
click at [421, 470] on span at bounding box center [424, 473] width 7 height 7
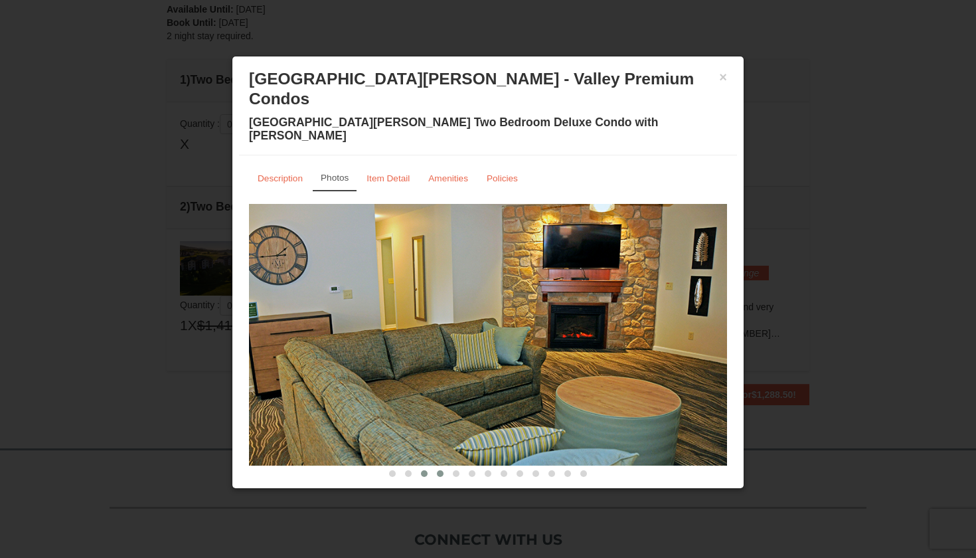
click at [440, 470] on span at bounding box center [440, 473] width 7 height 7
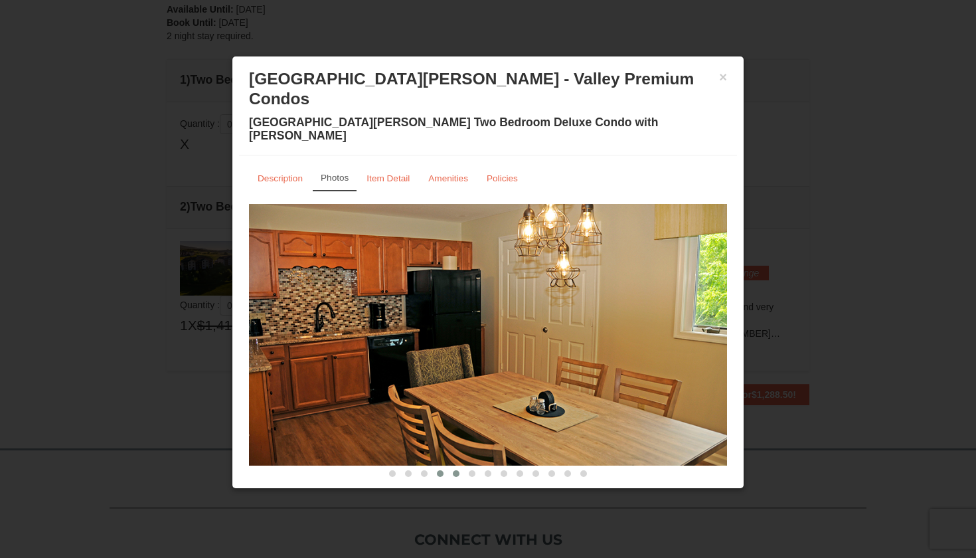
click at [453, 470] on span at bounding box center [456, 473] width 7 height 7
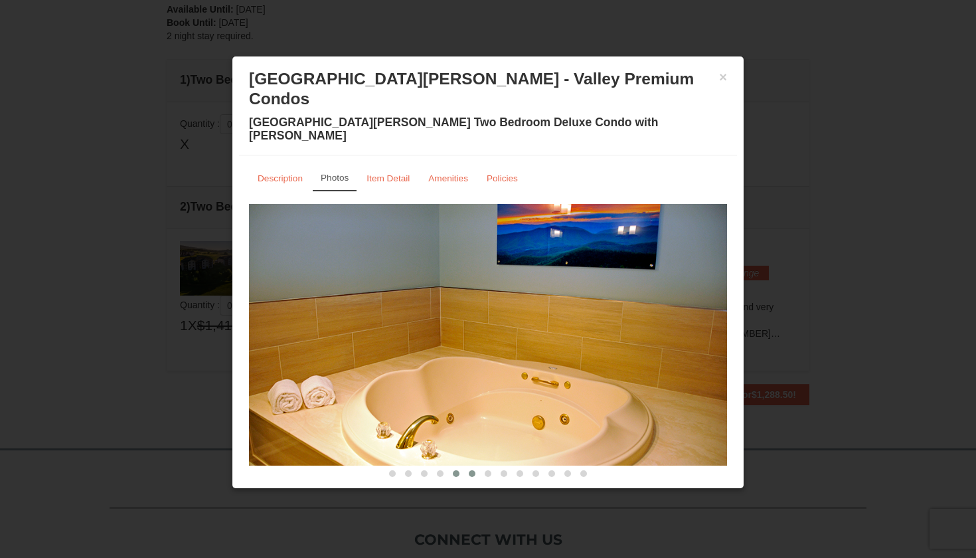
click at [475, 470] on span at bounding box center [472, 473] width 7 height 7
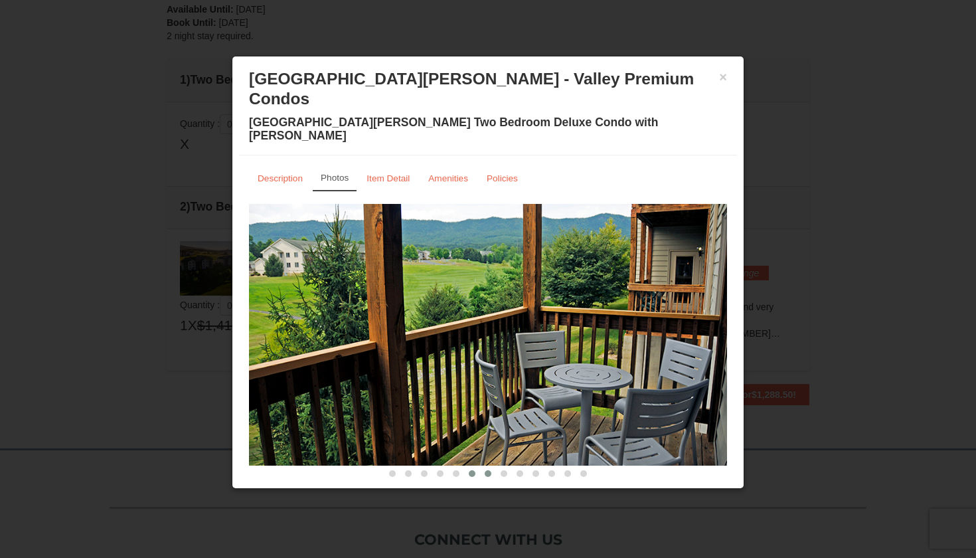
click at [489, 470] on span at bounding box center [488, 473] width 7 height 7
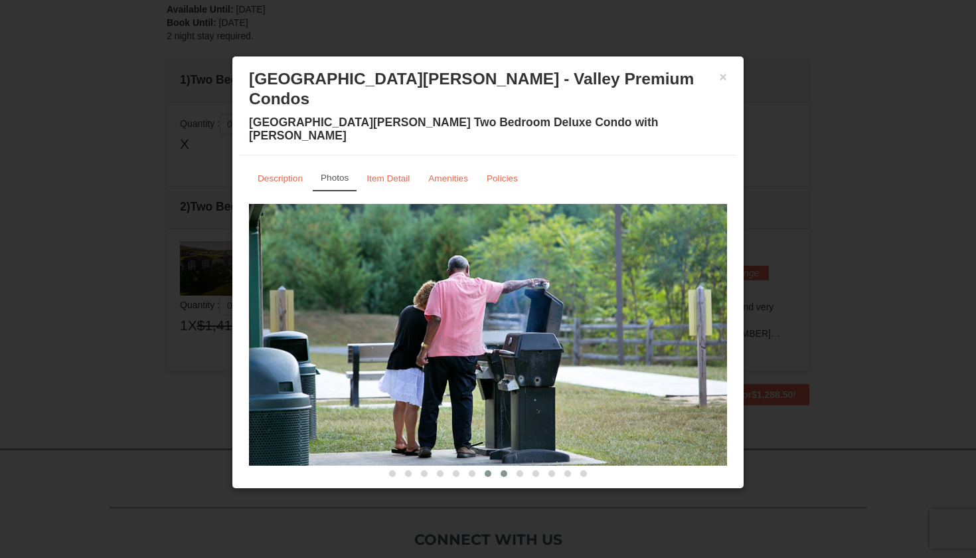
click at [502, 470] on span at bounding box center [503, 473] width 7 height 7
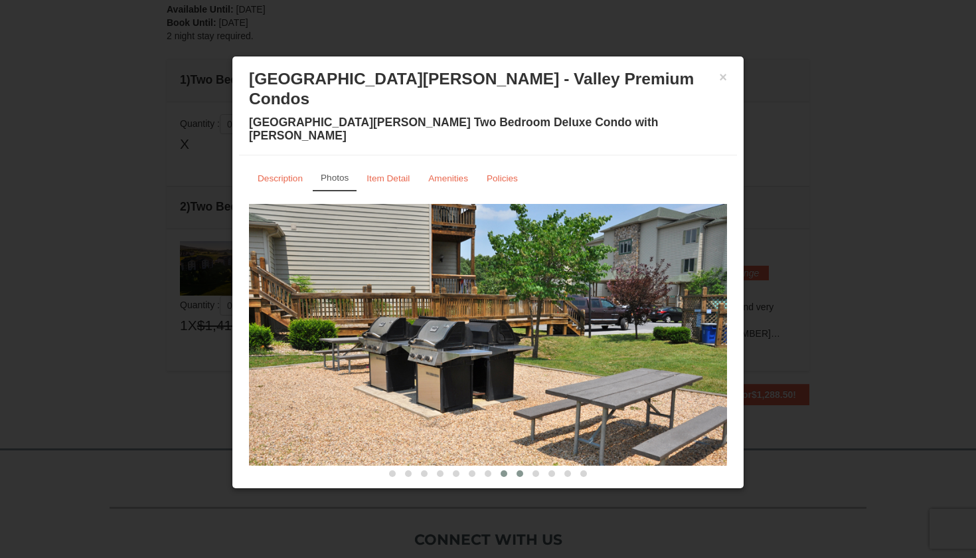
click at [514, 467] on button at bounding box center [520, 473] width 16 height 13
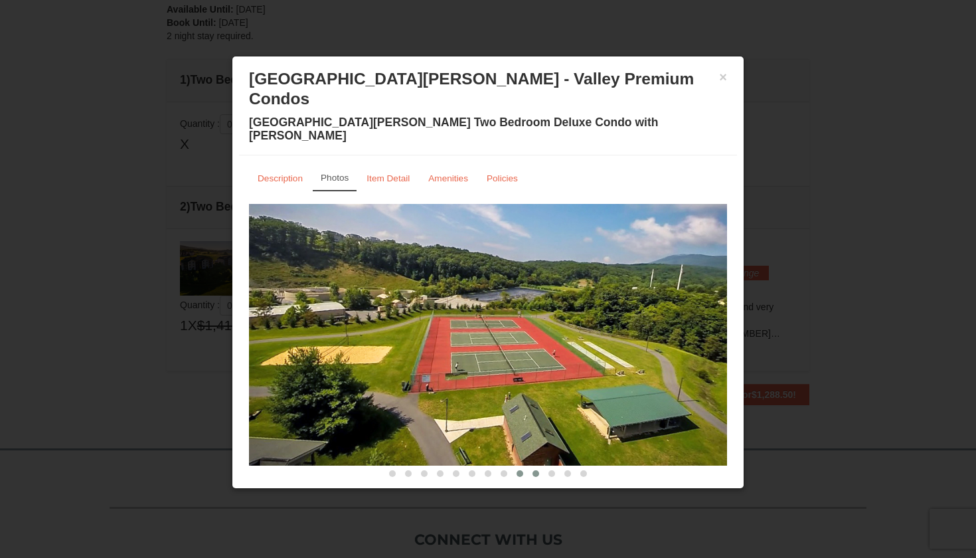
click at [535, 470] on span at bounding box center [535, 473] width 7 height 7
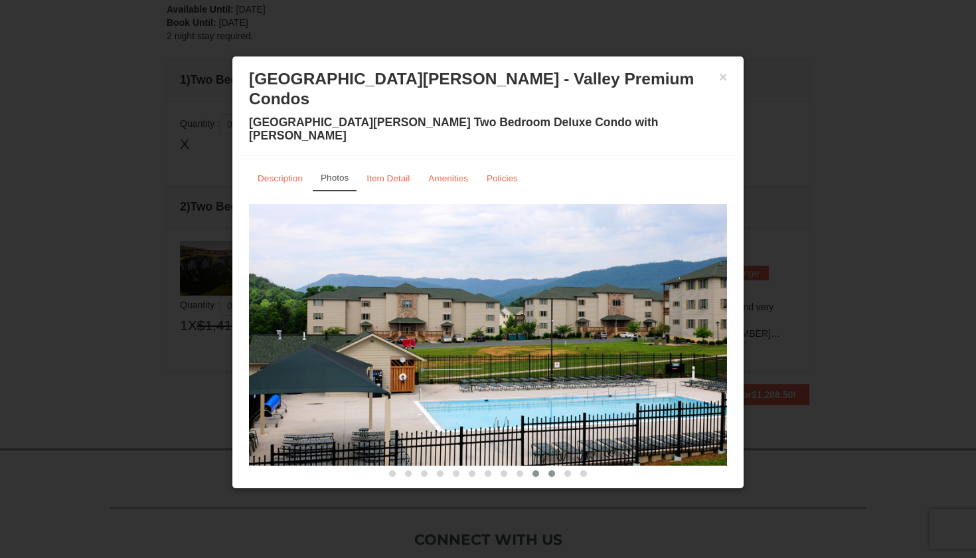
click at [554, 470] on span at bounding box center [551, 473] width 7 height 7
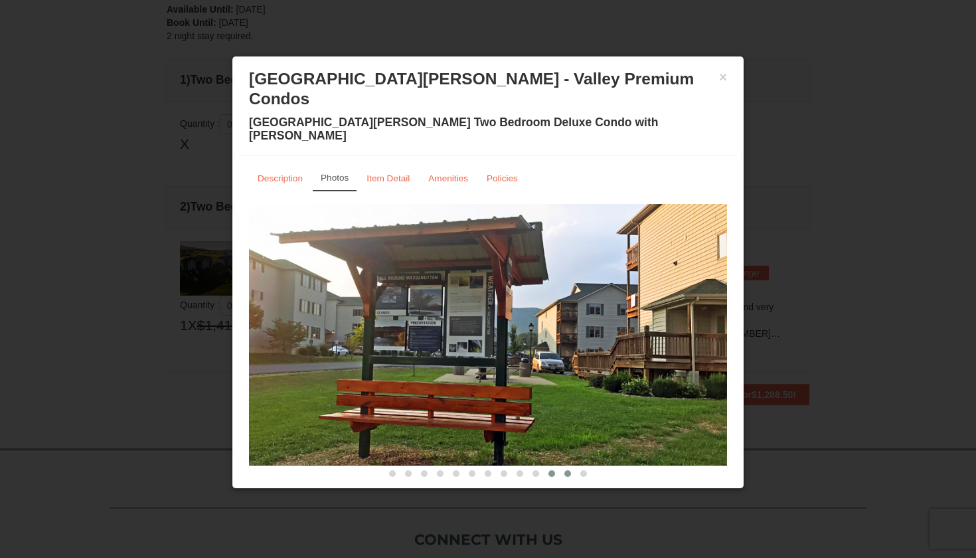
click at [565, 470] on span at bounding box center [567, 473] width 7 height 7
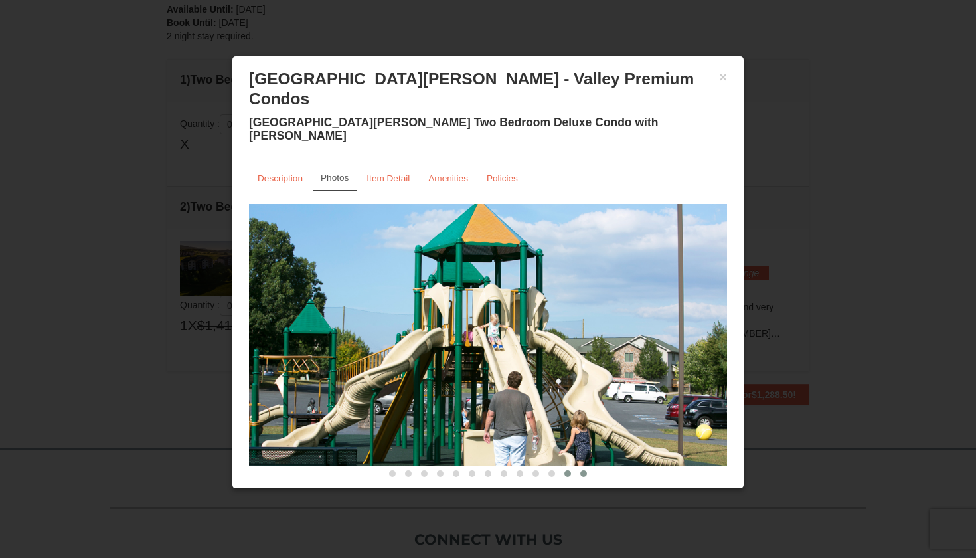
click at [576, 467] on button at bounding box center [583, 473] width 16 height 13
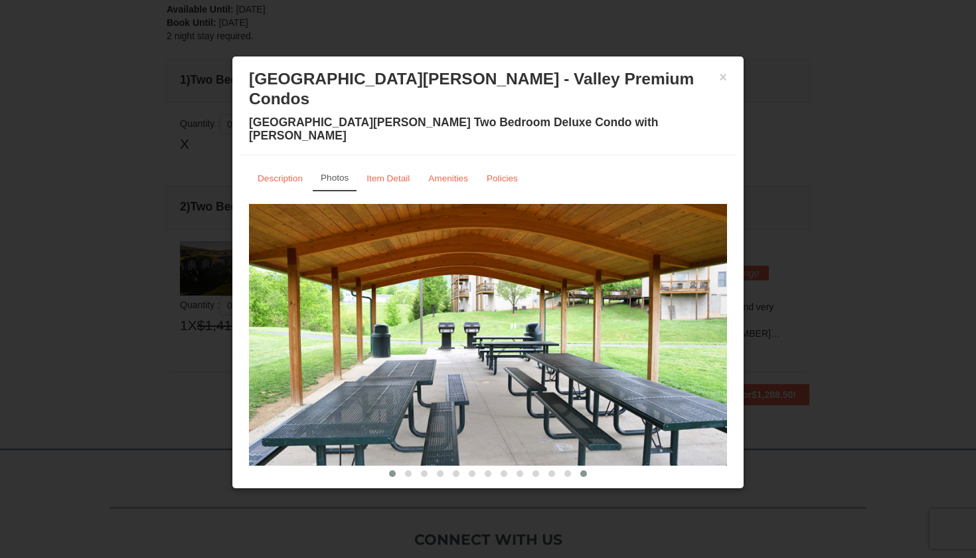
click at [395, 470] on span at bounding box center [392, 473] width 7 height 7
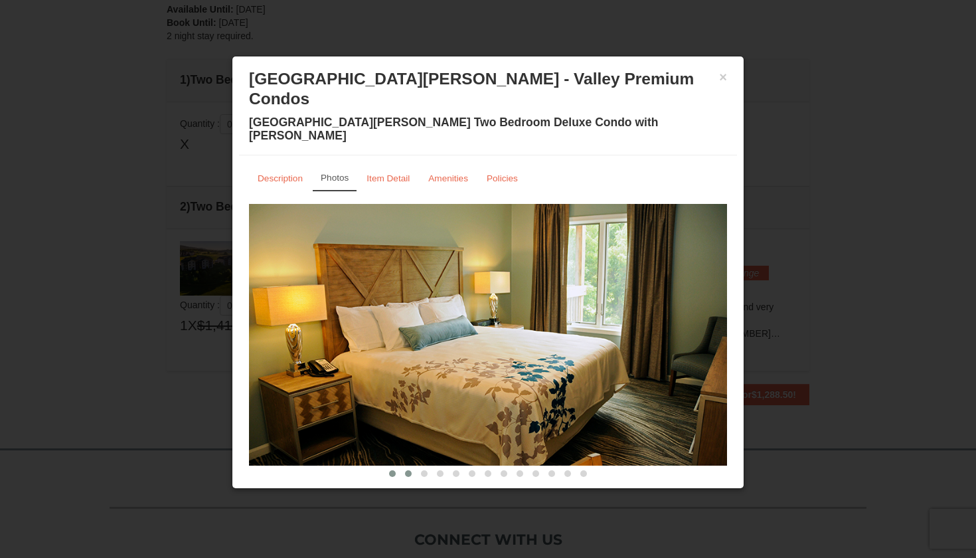
click at [409, 470] on span at bounding box center [408, 473] width 7 height 7
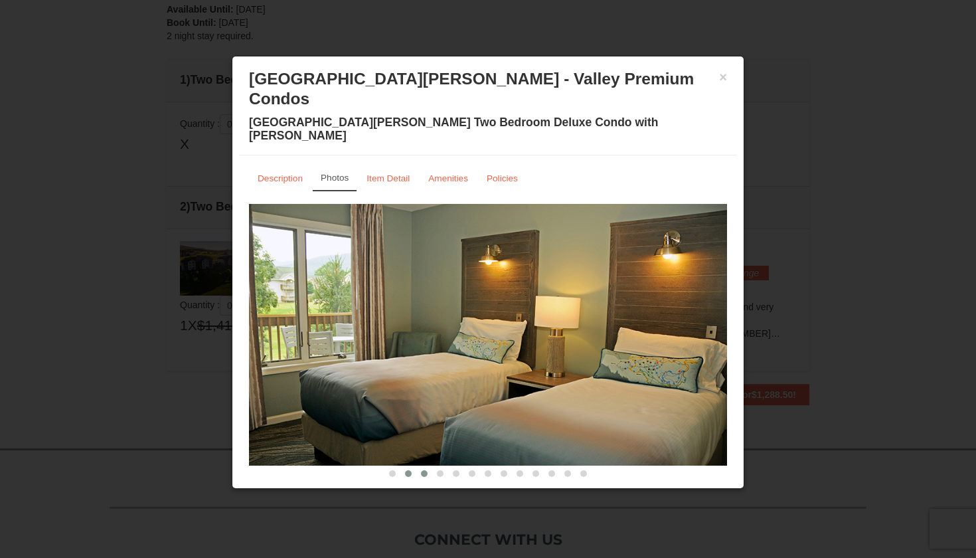
click at [425, 467] on button at bounding box center [424, 473] width 16 height 13
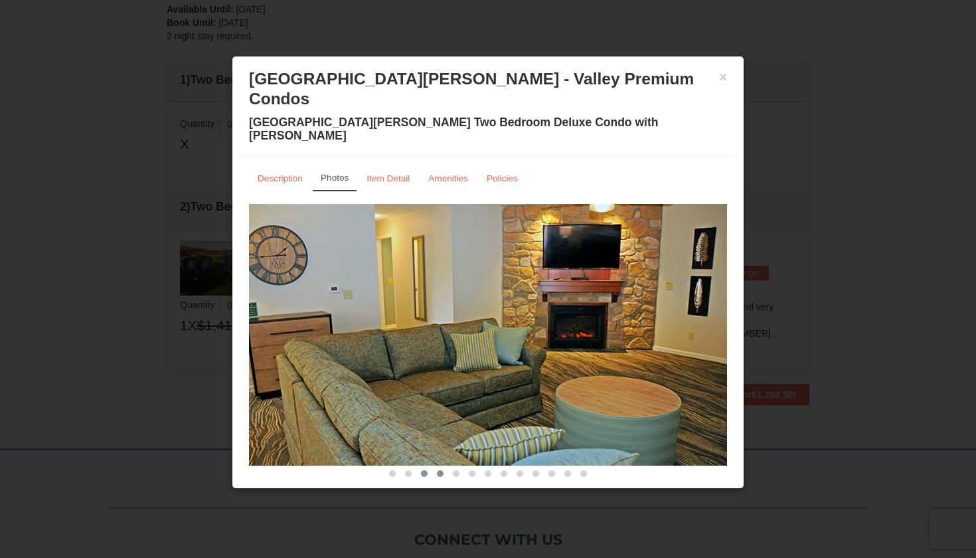
click at [439, 470] on span at bounding box center [440, 473] width 7 height 7
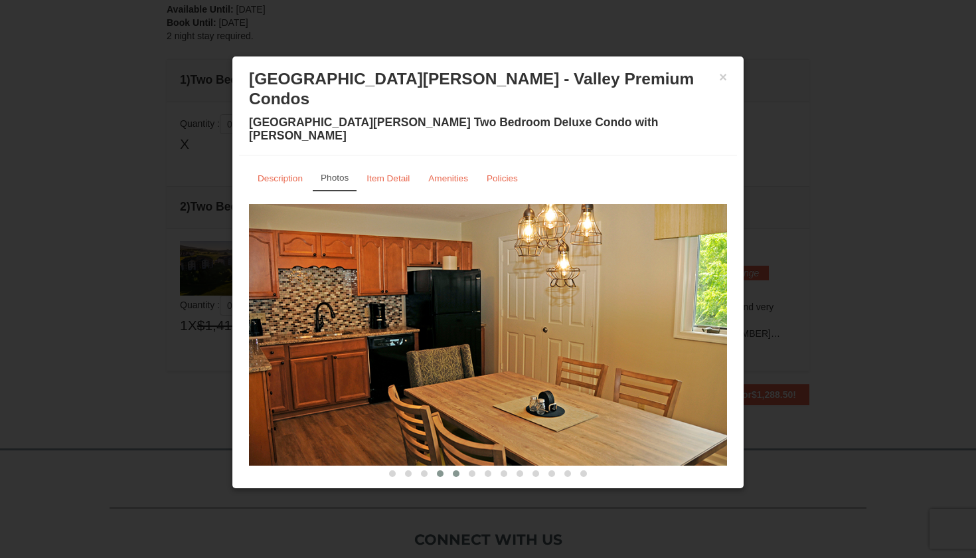
click at [452, 467] on button at bounding box center [456, 473] width 16 height 13
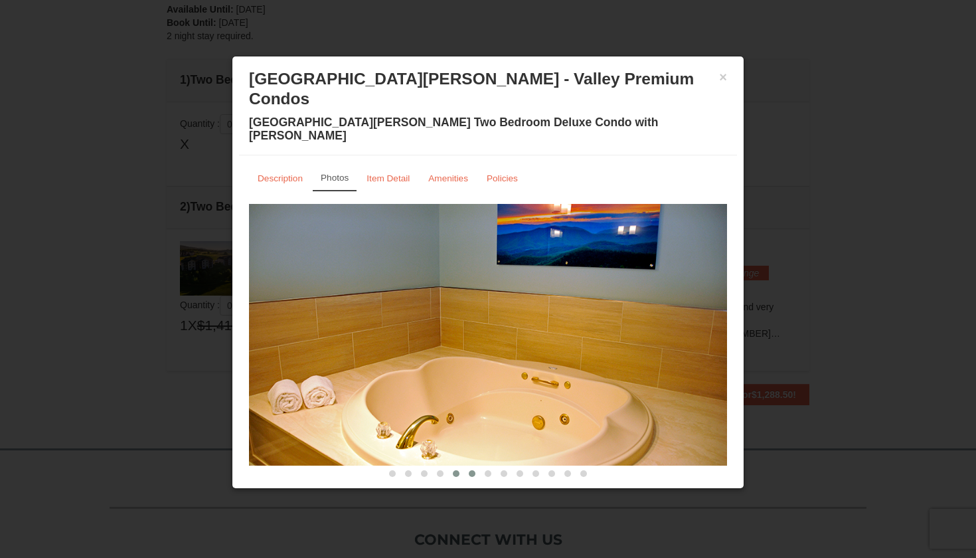
click at [466, 467] on button at bounding box center [472, 473] width 16 height 13
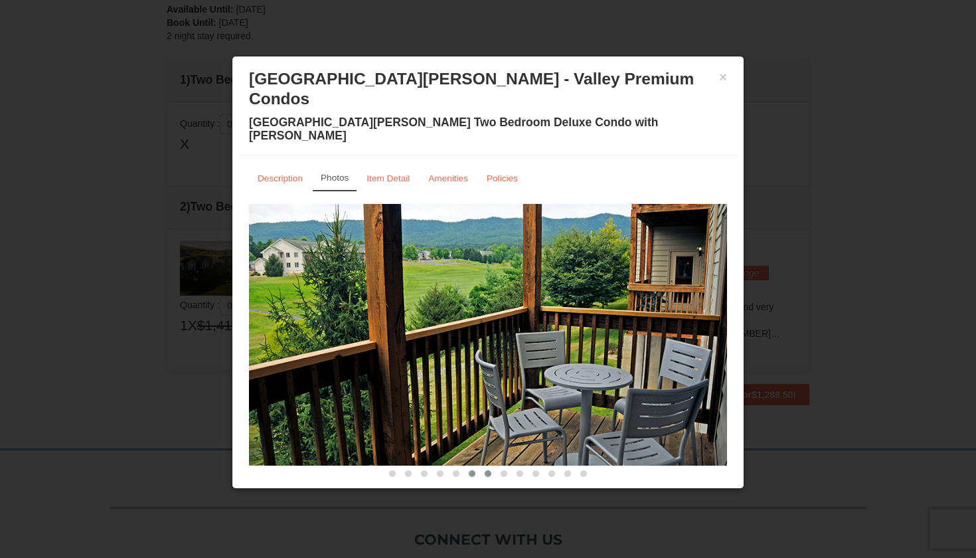
click at [486, 470] on span at bounding box center [488, 473] width 7 height 7
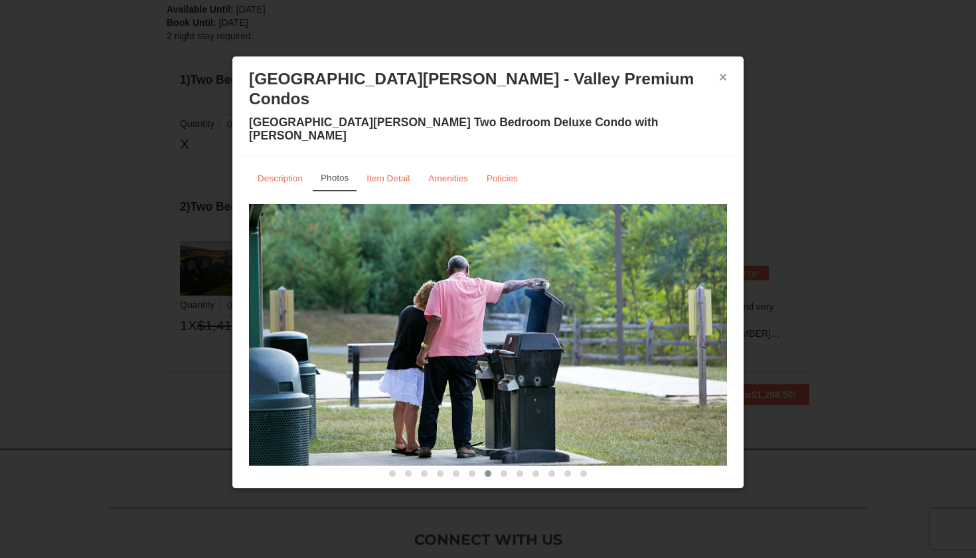
click at [725, 71] on button "×" at bounding box center [723, 76] width 8 height 13
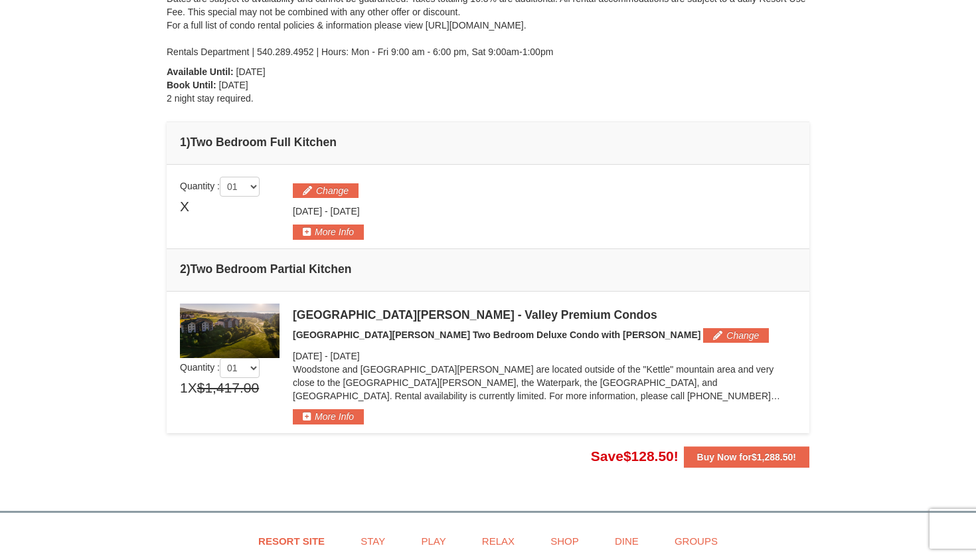
scroll to position [268, 0]
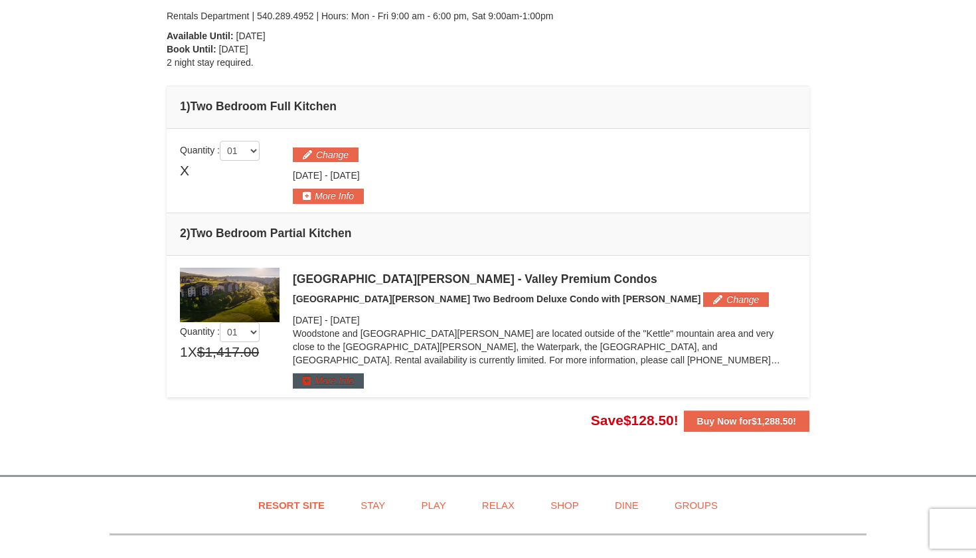
click at [325, 384] on button "More Info" at bounding box center [328, 380] width 71 height 15
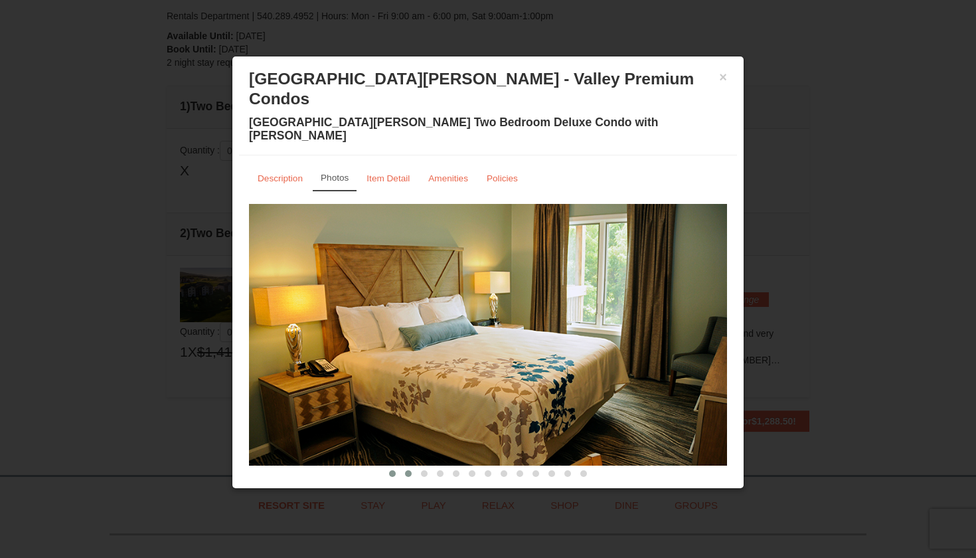
click at [406, 470] on span at bounding box center [408, 473] width 7 height 7
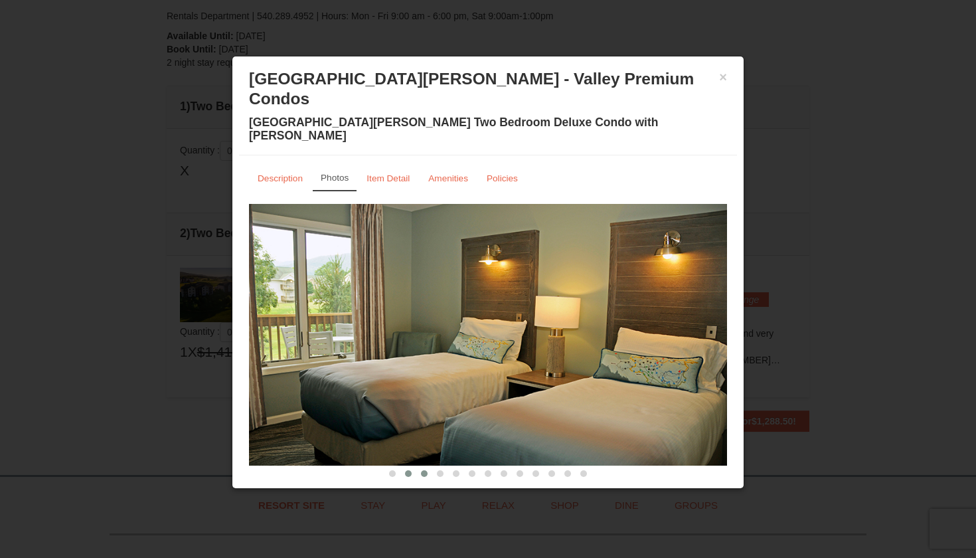
click at [423, 470] on span at bounding box center [424, 473] width 7 height 7
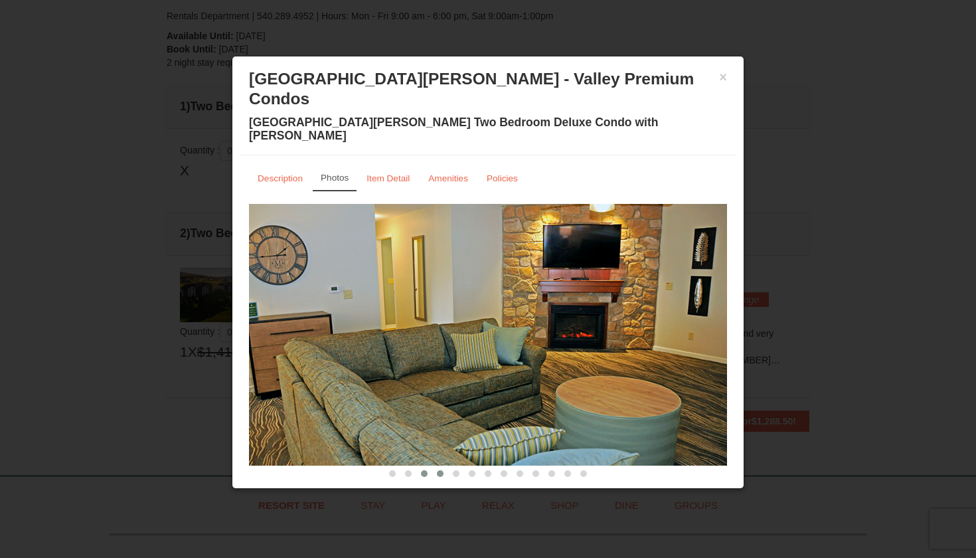
click at [440, 470] on span at bounding box center [440, 473] width 7 height 7
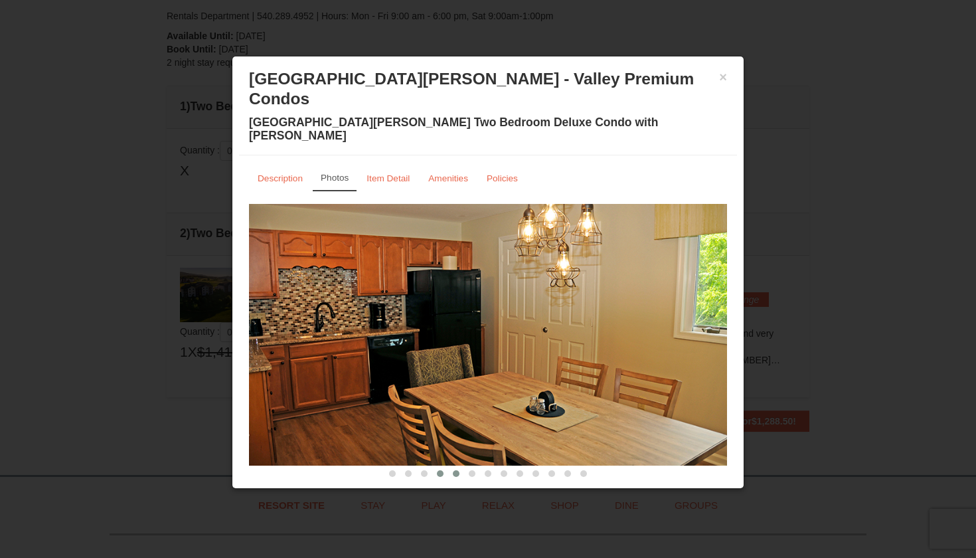
click at [453, 470] on span at bounding box center [456, 473] width 7 height 7
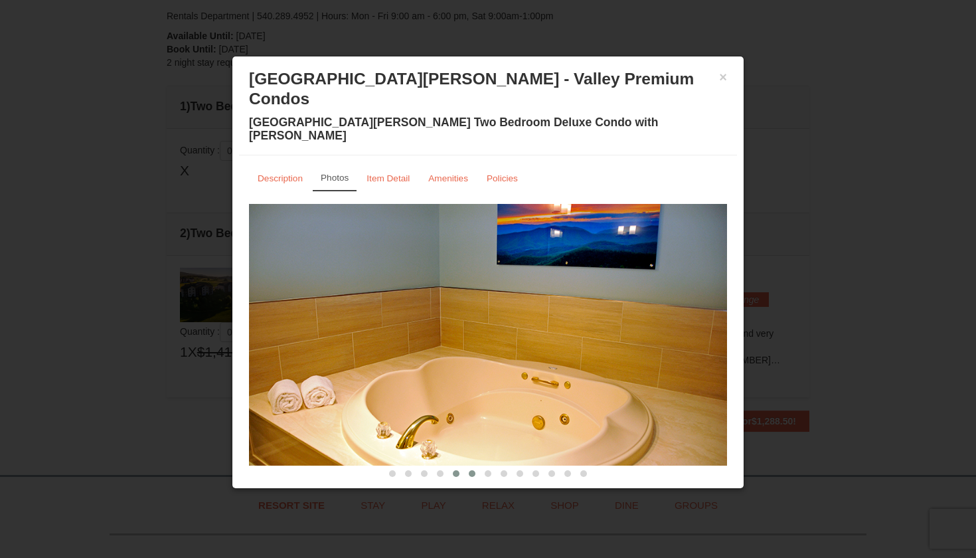
click at [473, 467] on button at bounding box center [472, 473] width 16 height 13
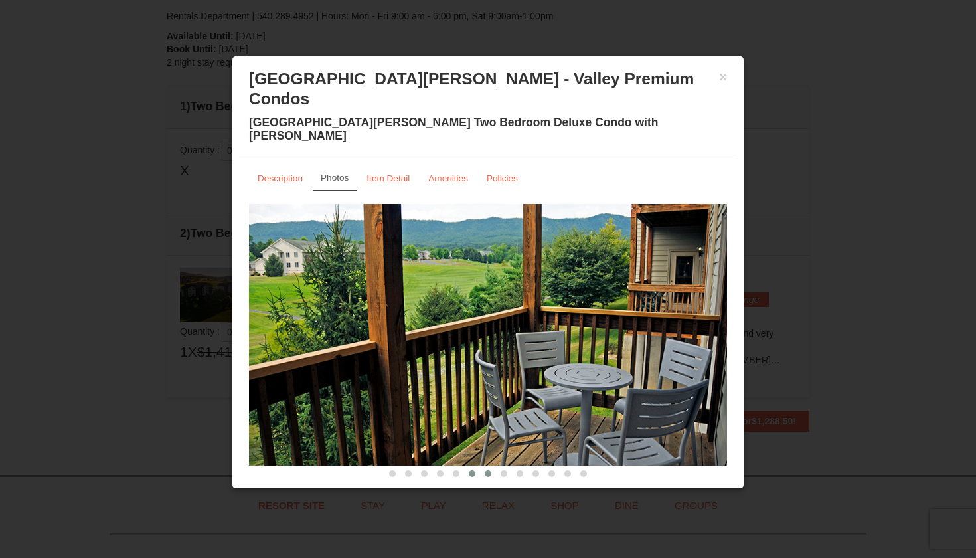
click at [487, 467] on button at bounding box center [488, 473] width 16 height 13
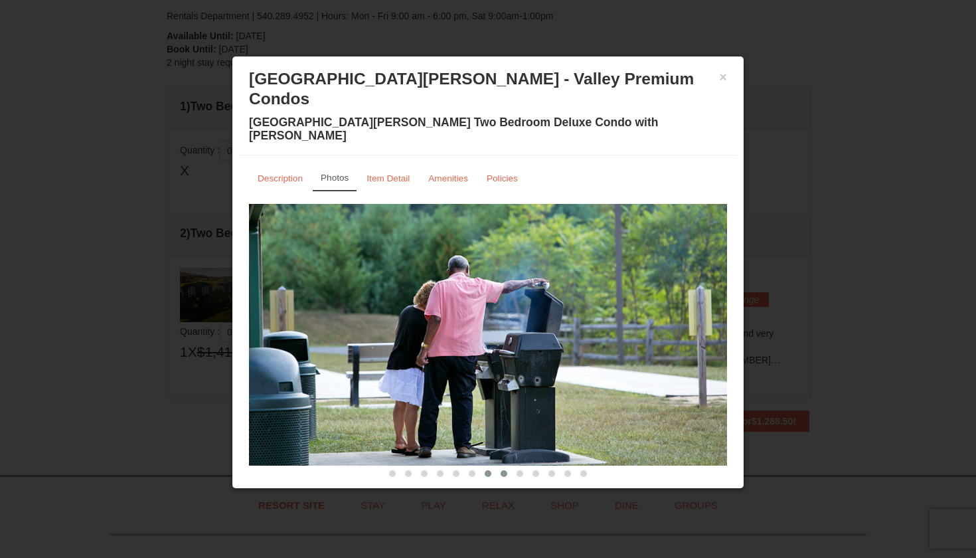
click at [504, 467] on button at bounding box center [504, 473] width 16 height 13
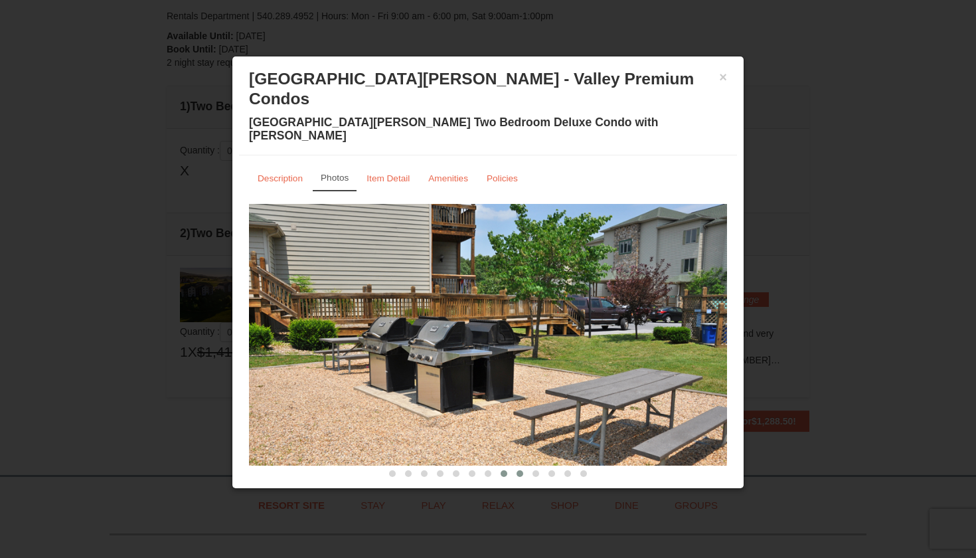
click at [518, 470] on span at bounding box center [519, 473] width 7 height 7
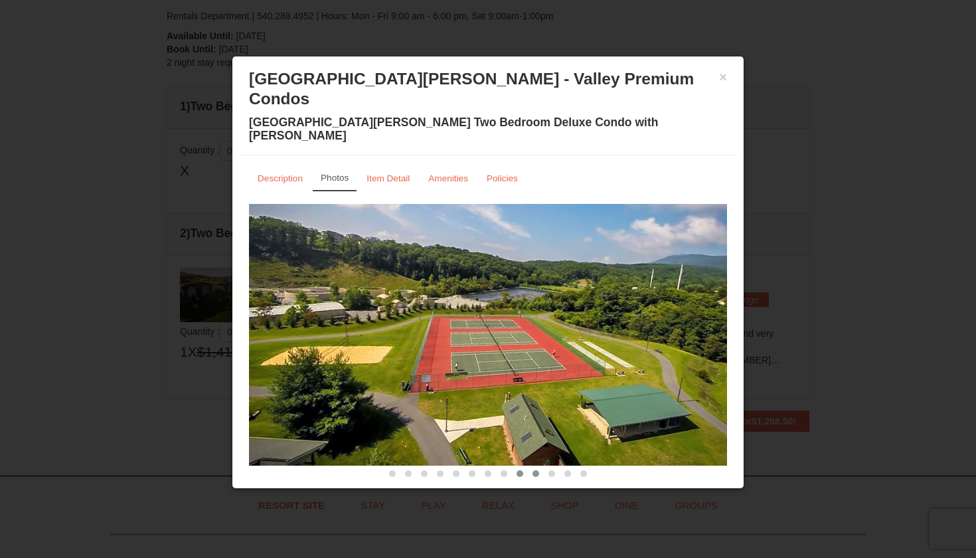
click at [536, 467] on button at bounding box center [536, 473] width 16 height 13
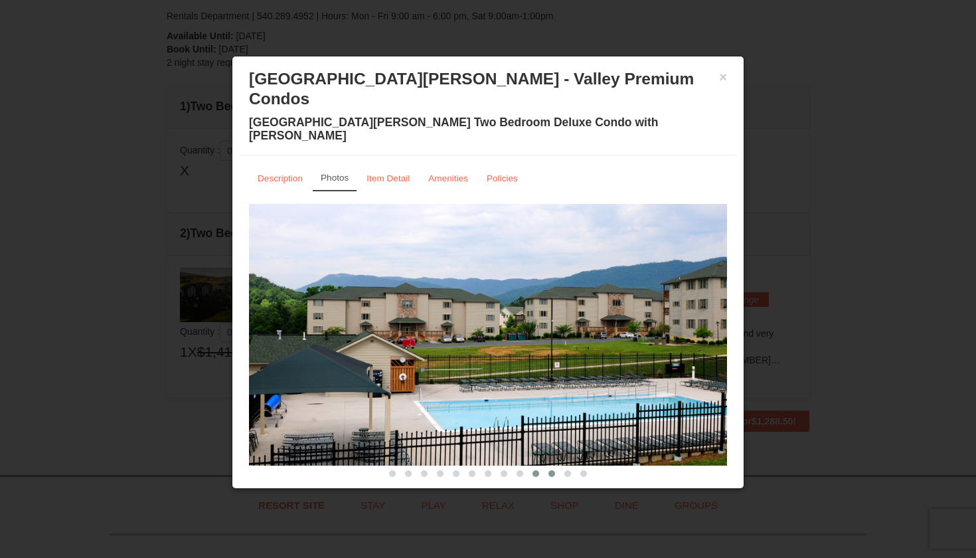
click at [548, 467] on button at bounding box center [552, 473] width 16 height 13
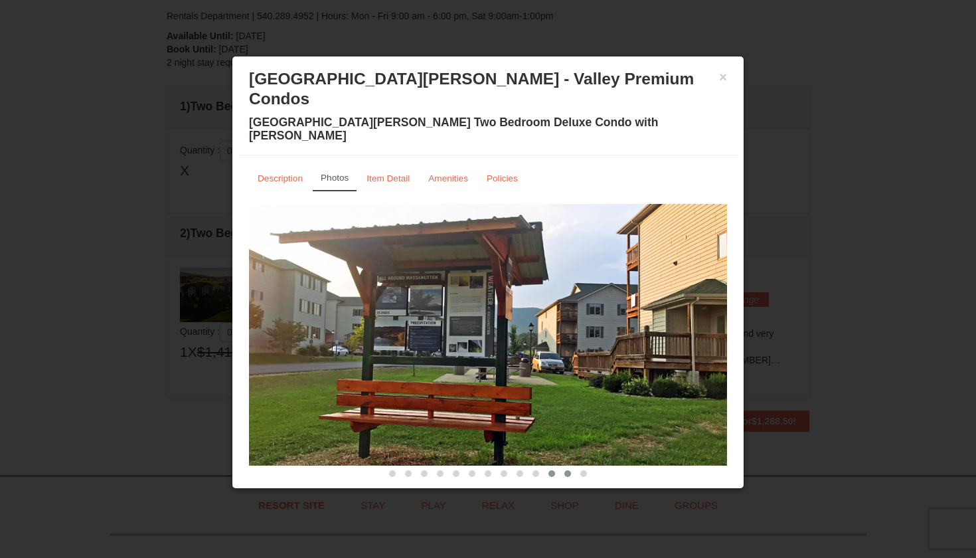
click at [567, 470] on span at bounding box center [567, 473] width 7 height 7
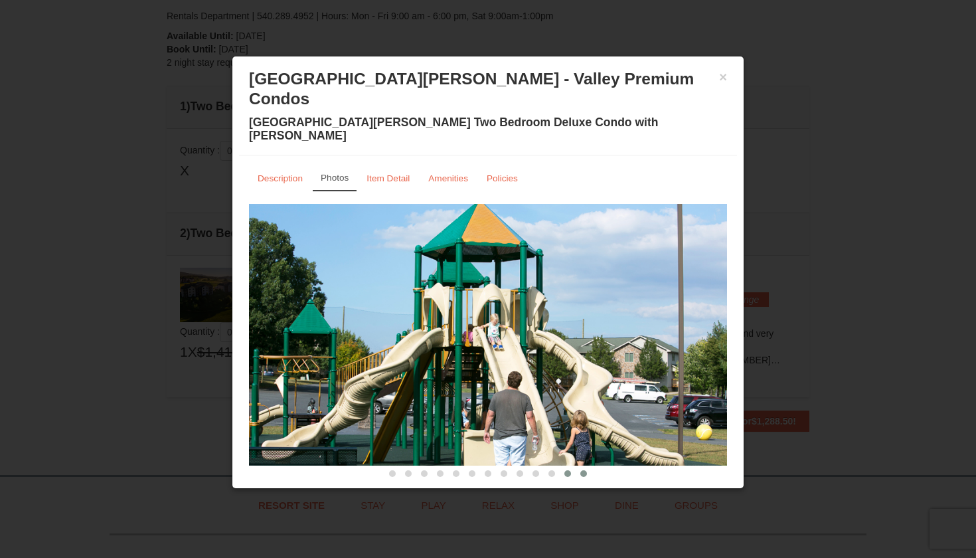
click at [581, 470] on span at bounding box center [583, 473] width 7 height 7
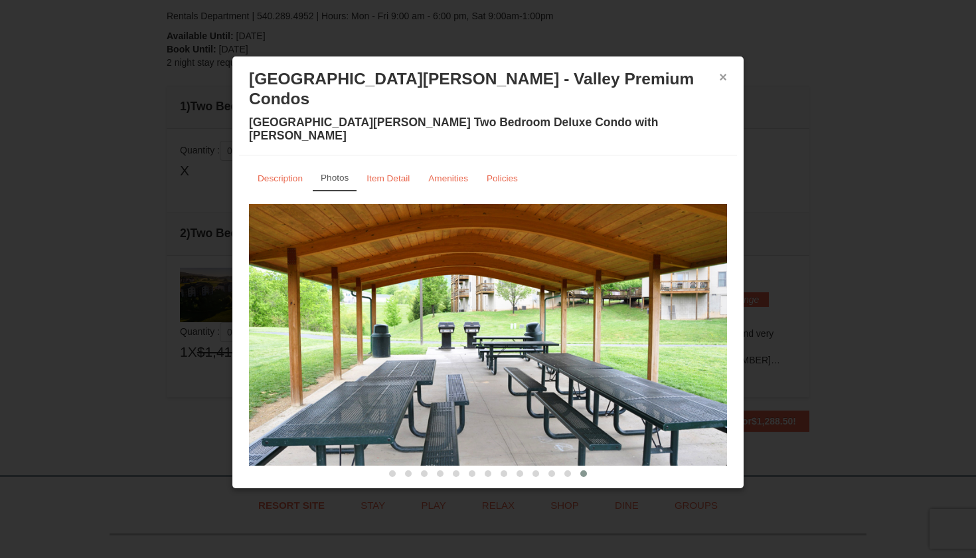
click at [723, 74] on button "×" at bounding box center [723, 76] width 8 height 13
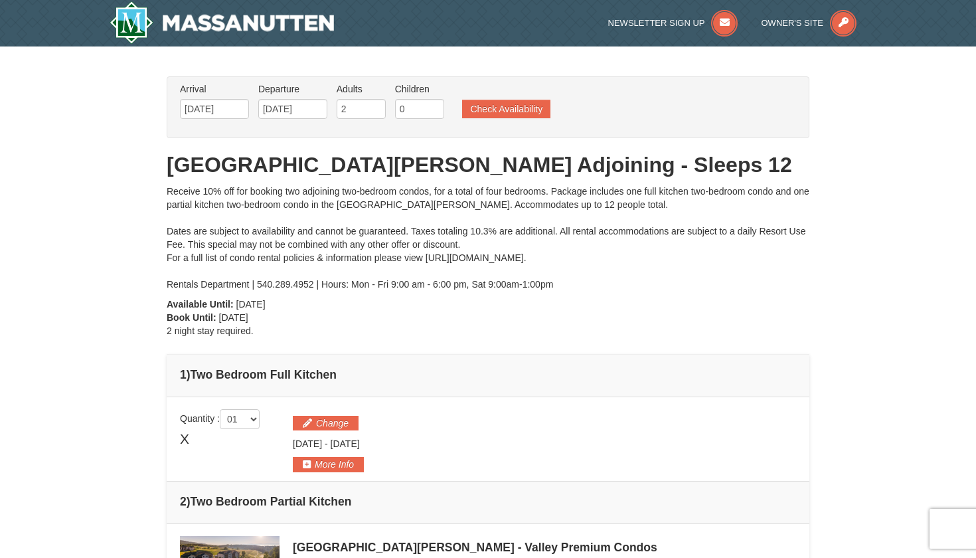
scroll to position [0, 0]
